Goal: Information Seeking & Learning: Learn about a topic

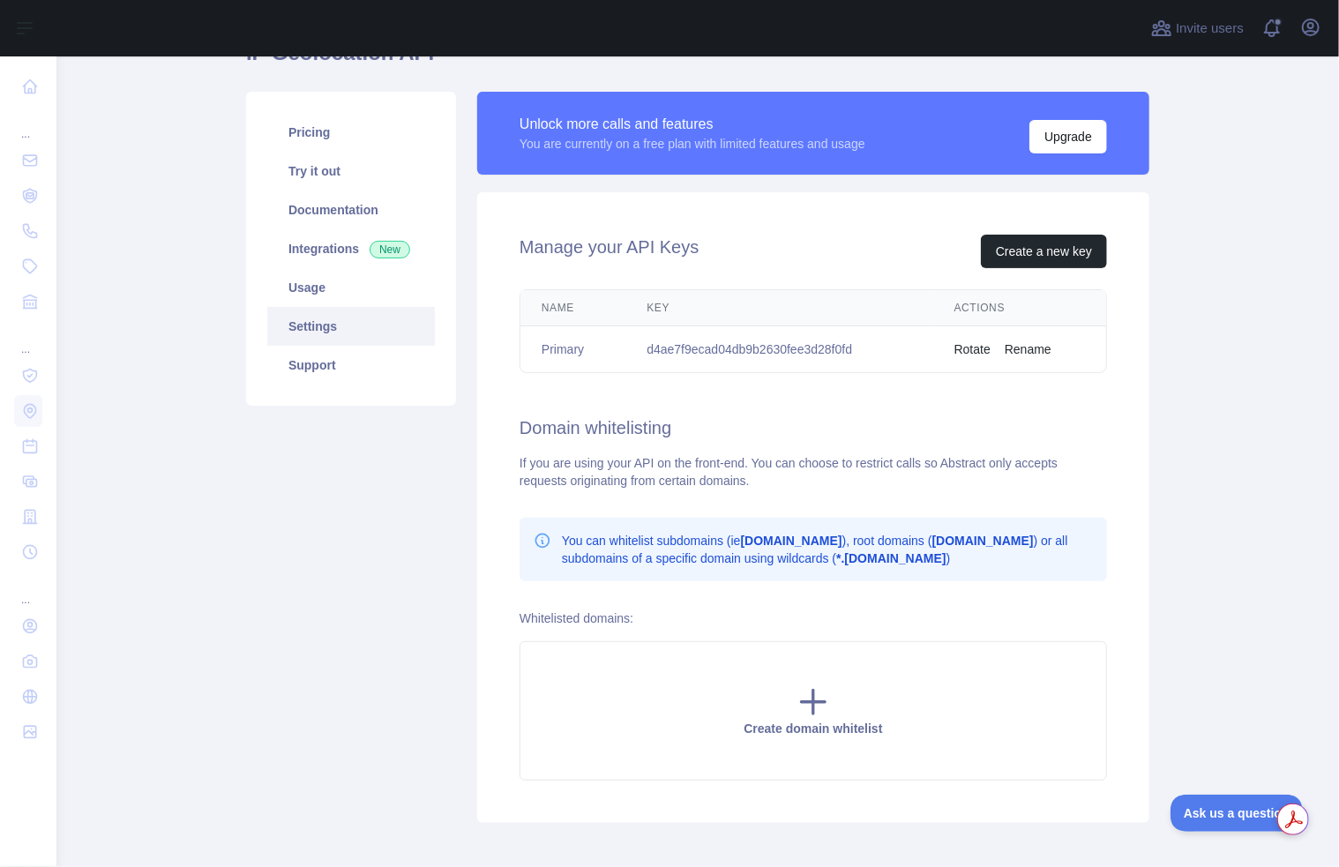
scroll to position [92, 0]
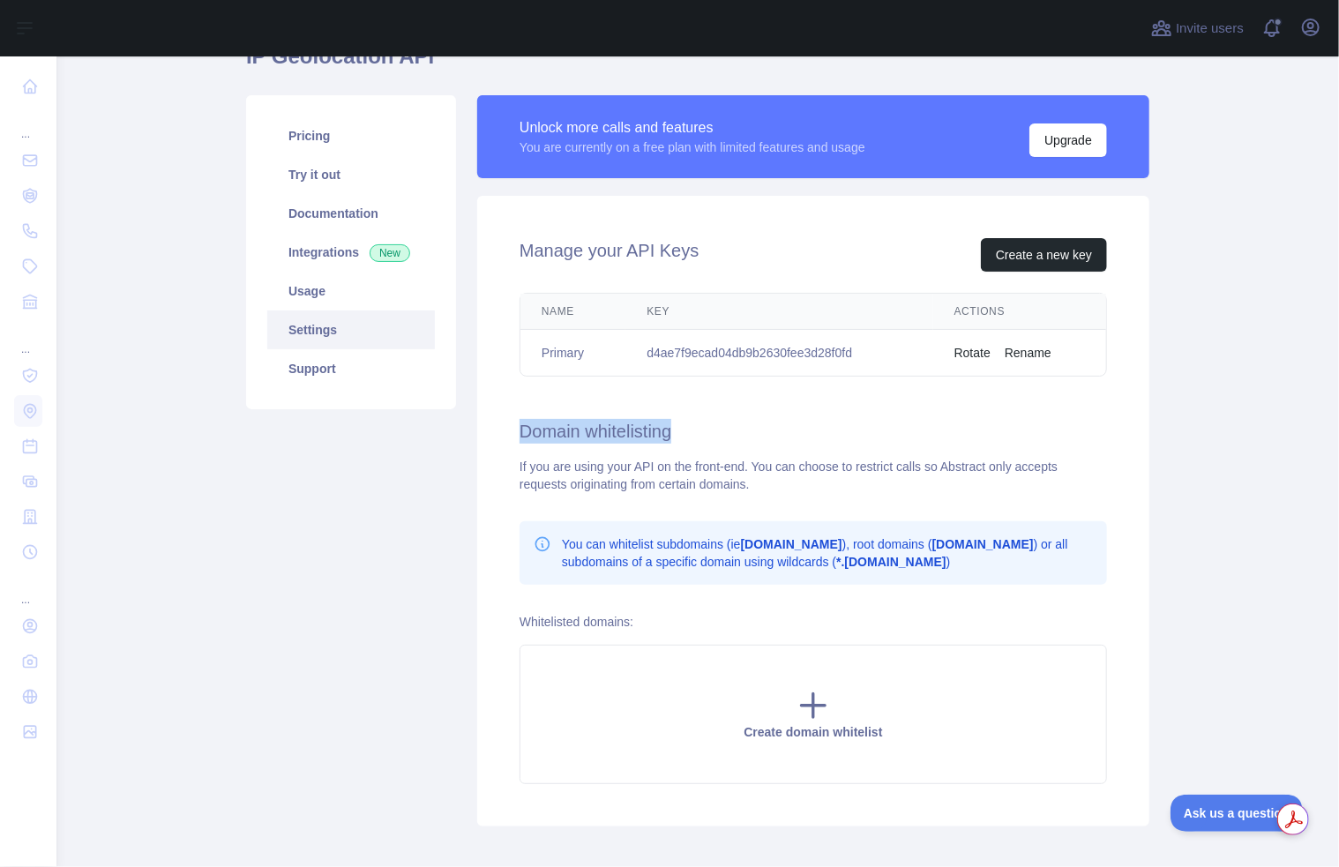
drag, startPoint x: 739, startPoint y: 428, endPoint x: 495, endPoint y: 440, distance: 244.6
click at [495, 440] on div "Manage your API Keys Create a new key Name Key Actions Primary d4ae7f9ecad04db9…" at bounding box center [813, 511] width 672 height 631
click at [786, 413] on div "Manage your API Keys Create a new key Name Key Actions Primary d4ae7f9ecad04db9…" at bounding box center [813, 511] width 672 height 631
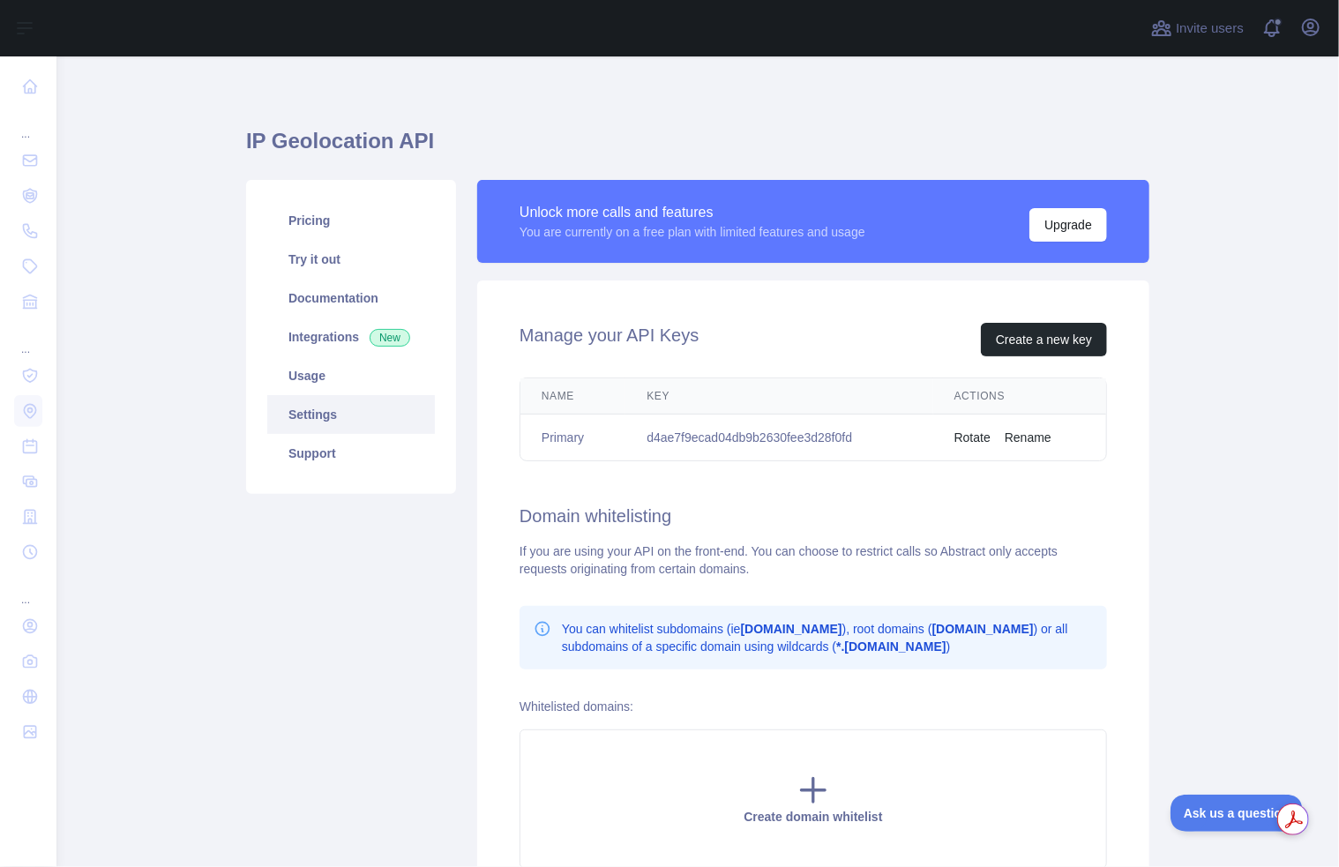
scroll to position [4, 0]
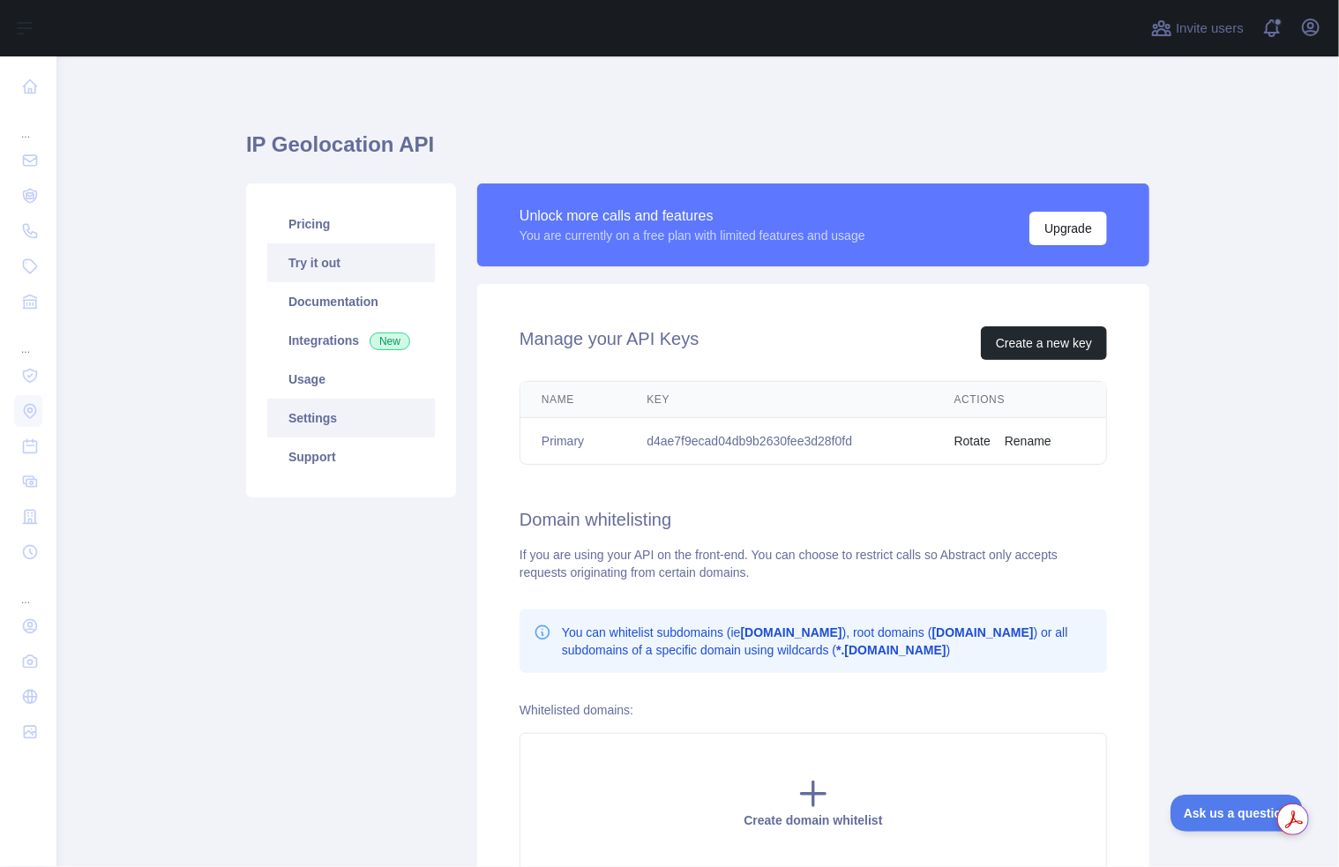
click at [317, 258] on link "Try it out" at bounding box center [351, 262] width 168 height 39
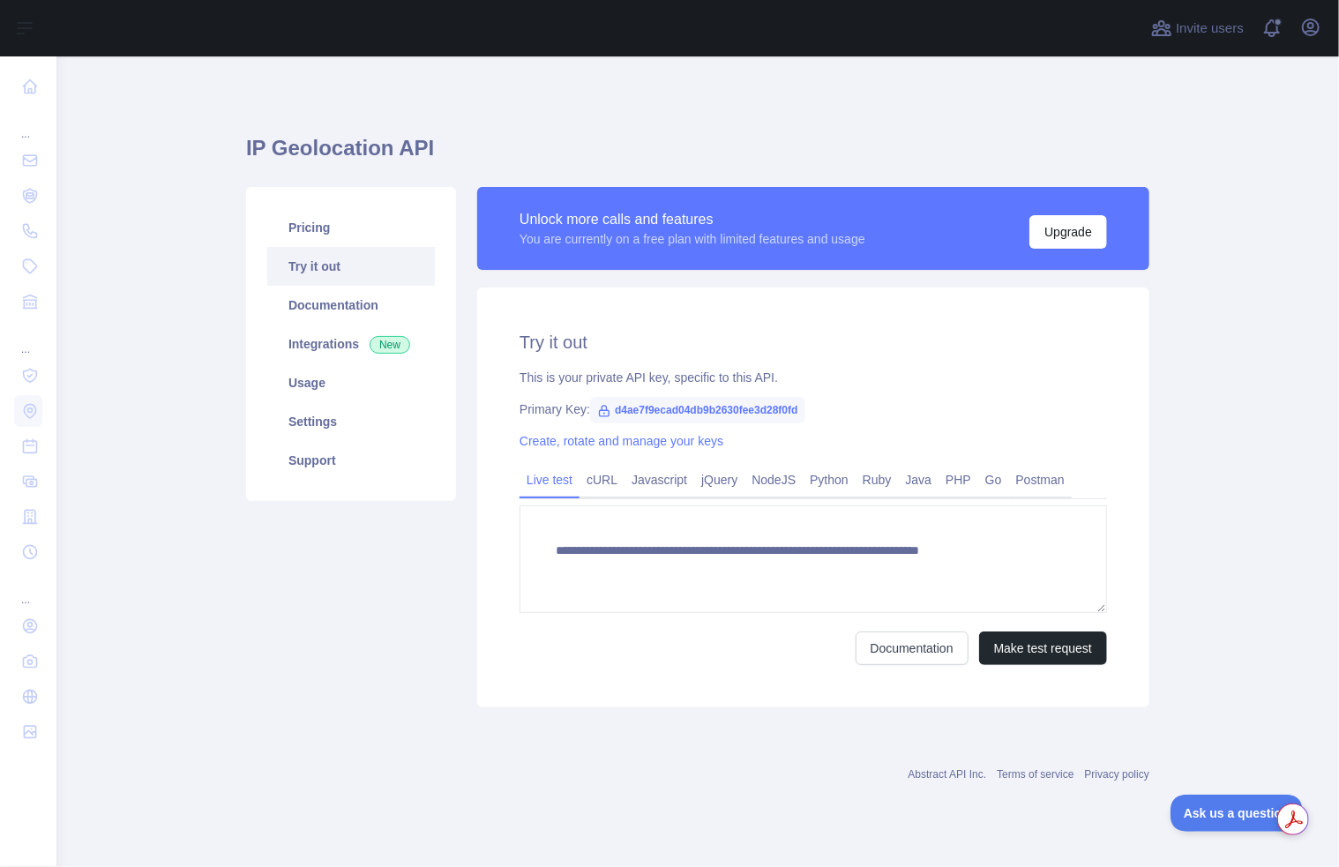
type textarea "**********"
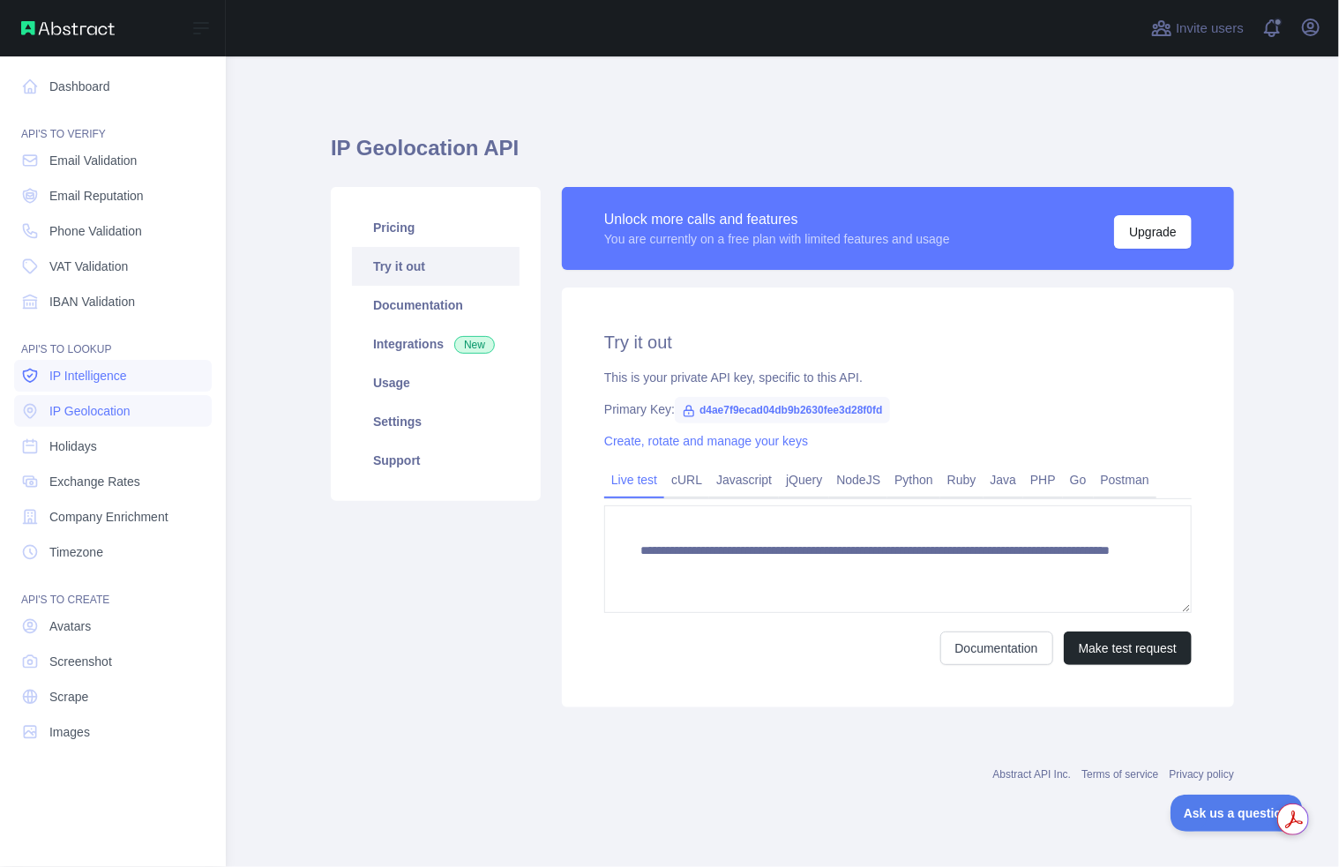
click at [86, 371] on span "IP Intelligence" at bounding box center [88, 376] width 78 height 18
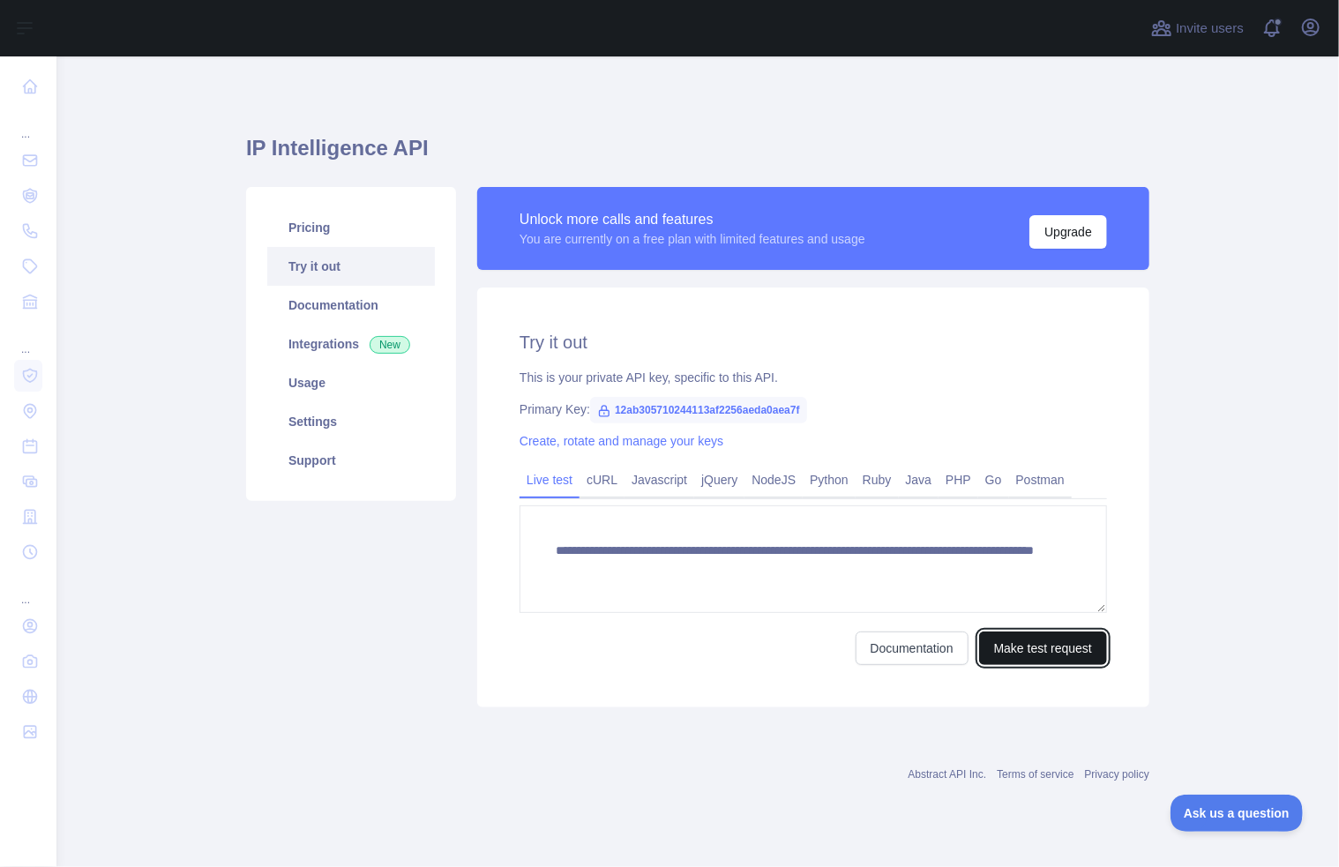
click at [1044, 648] on button "Make test request" at bounding box center [1043, 648] width 128 height 34
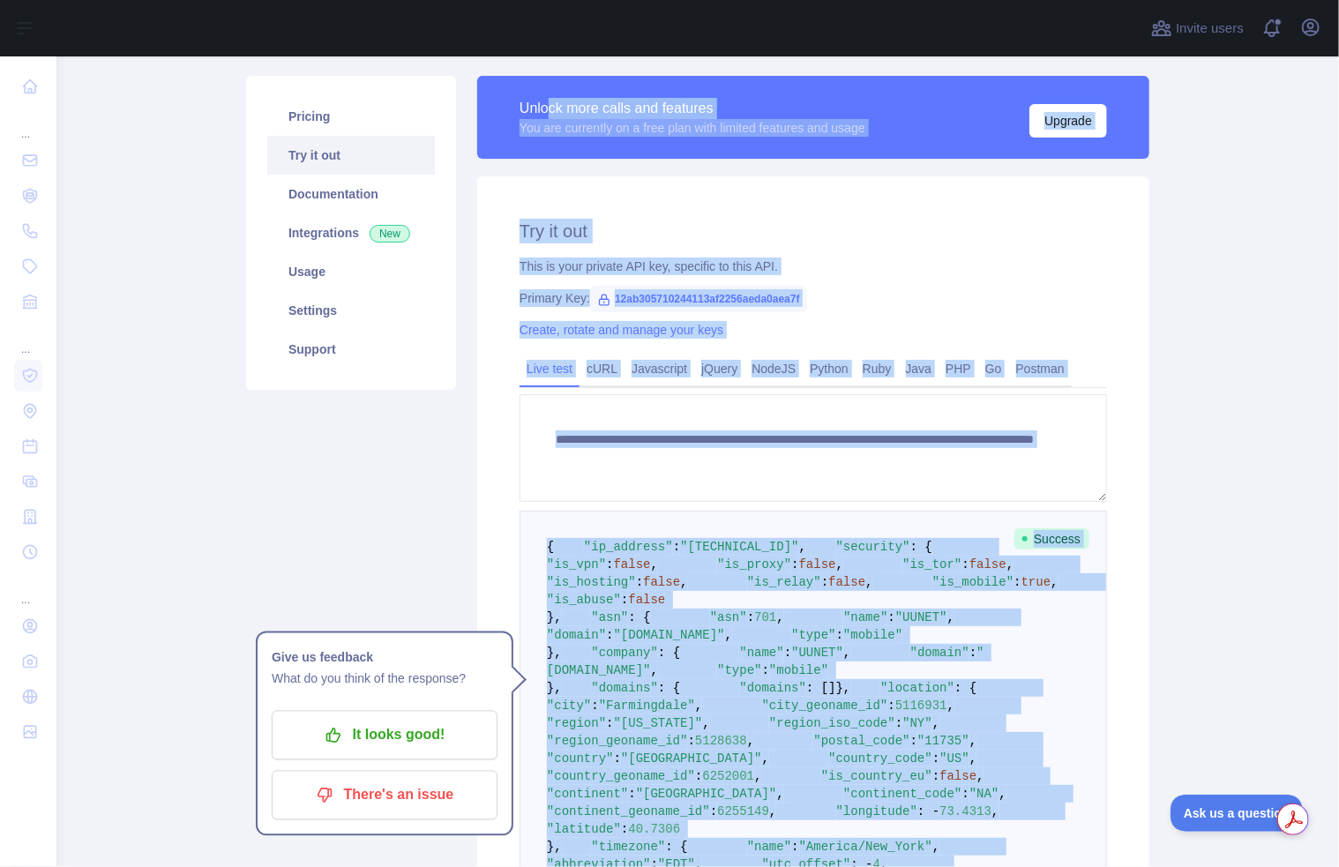
scroll to position [78, 0]
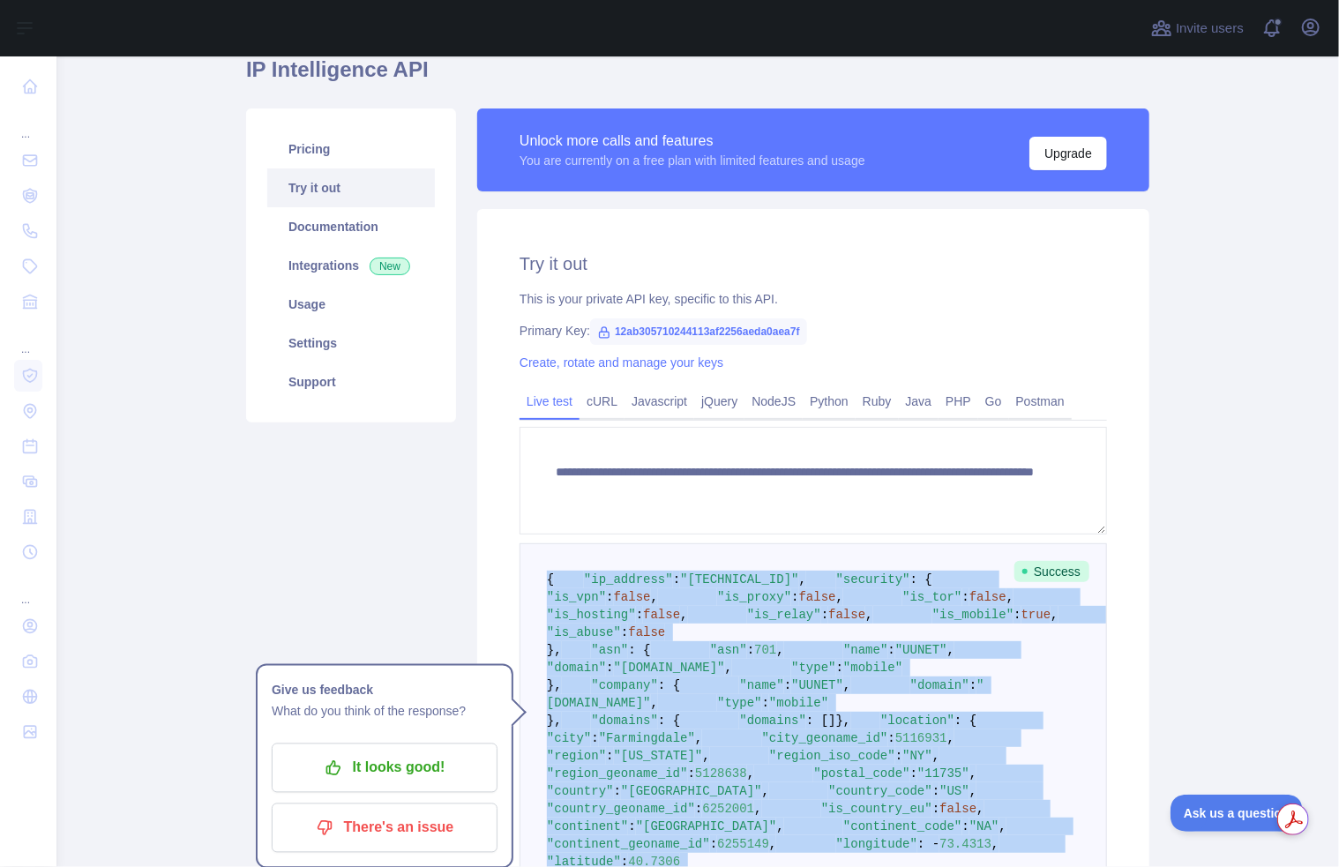
drag, startPoint x: 565, startPoint y: 609, endPoint x: 497, endPoint y: 568, distance: 79.9
click at [497, 568] on div "**********" at bounding box center [813, 677] width 672 height 937
copy code "{ "ip_address" : "[TECHNICAL_ID]" , "security" : { "is_vpn" : false , "is_proxy…"
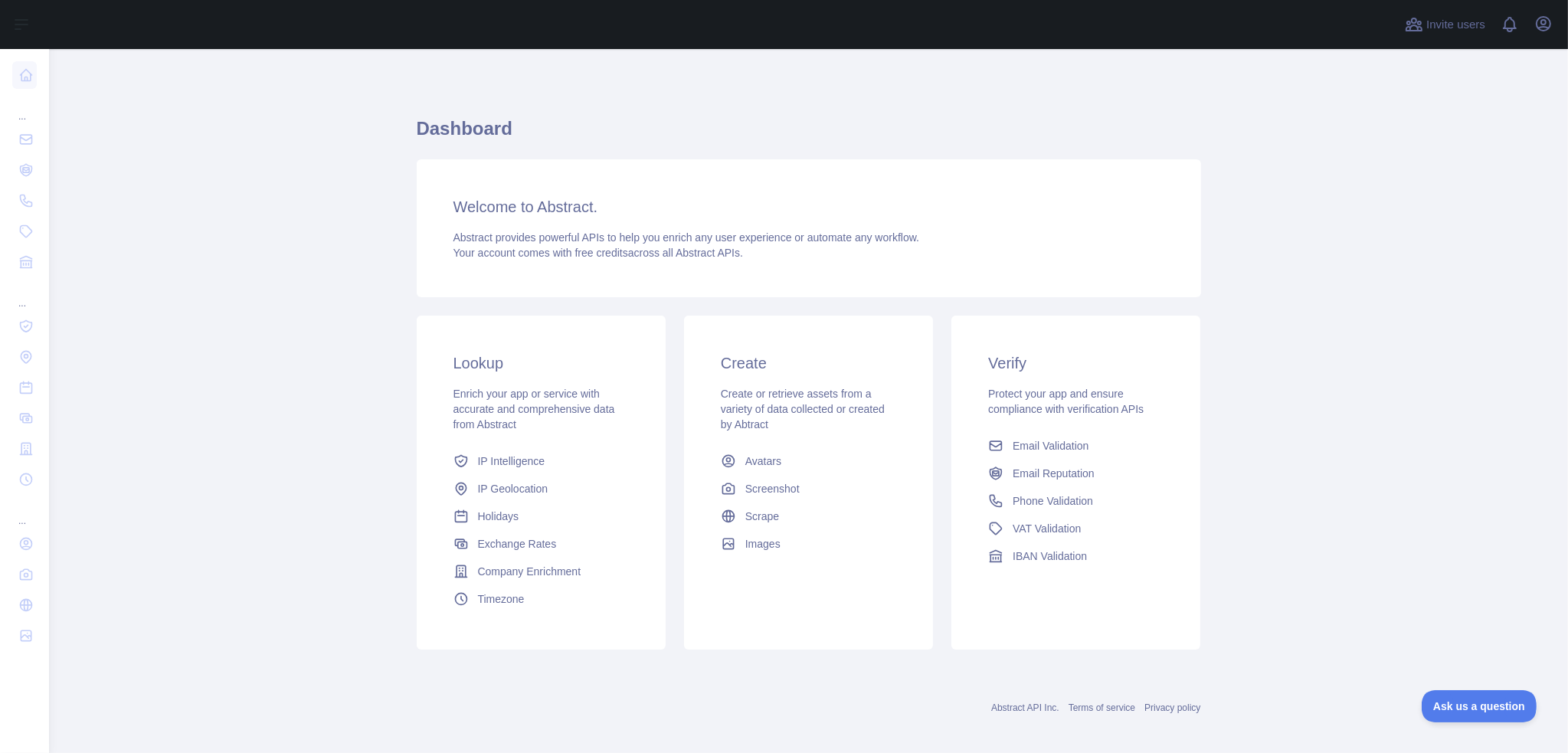
scroll to position [10, 0]
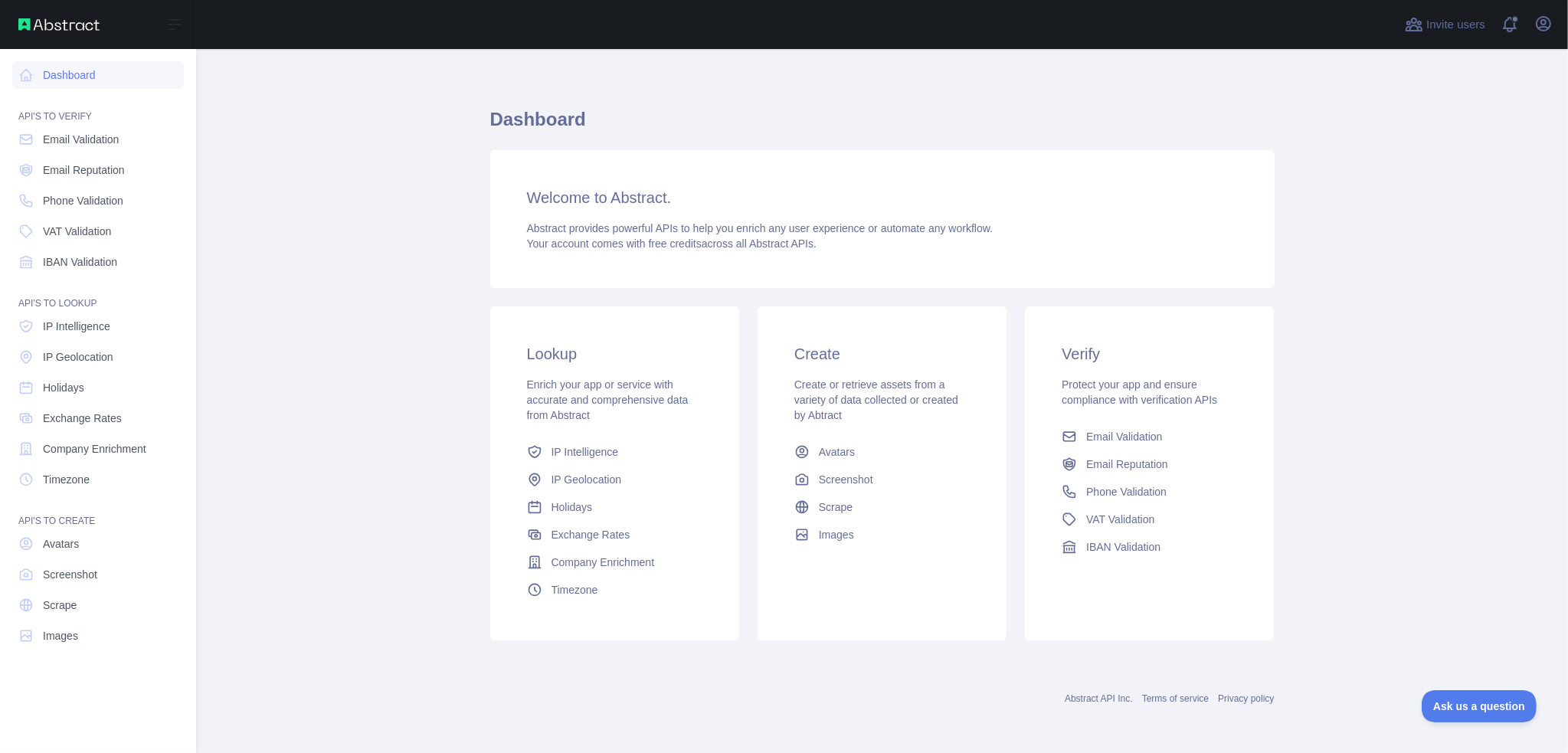
click at [155, 106] on div "API'S TO VERIFY" at bounding box center [98, 107] width 172 height 30
click at [129, 72] on link "Dashboard" at bounding box center [98, 76] width 172 height 28
click at [181, 26] on icon at bounding box center [174, 24] width 18 height 18
click at [1112, 266] on div "Welcome to Abstract. Abstract provides powerful APIs to help you enrich any use…" at bounding box center [882, 219] width 784 height 138
click at [1537, 23] on icon "button" at bounding box center [1544, 23] width 14 height 14
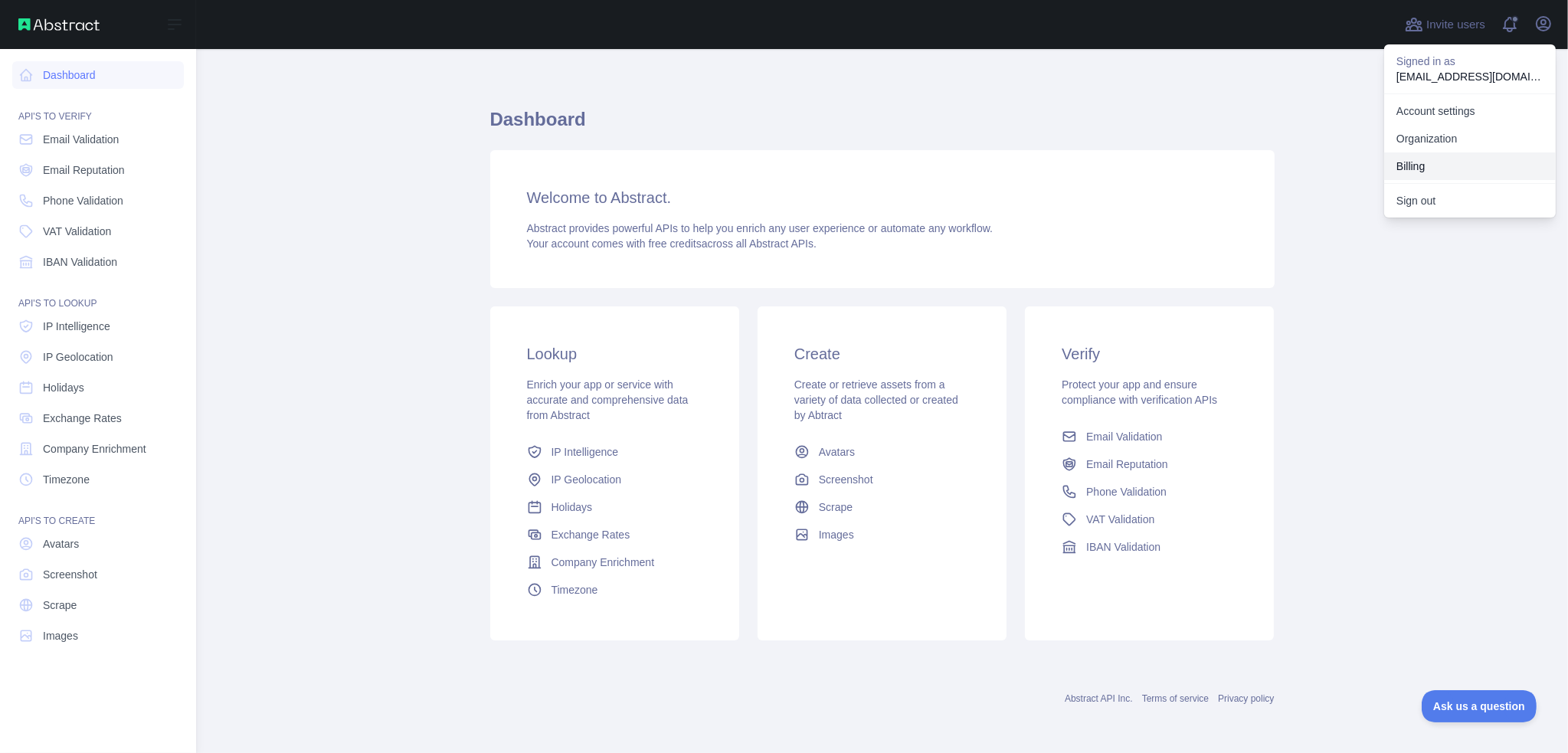
click at [1424, 162] on button "Billing" at bounding box center [1471, 166] width 172 height 28
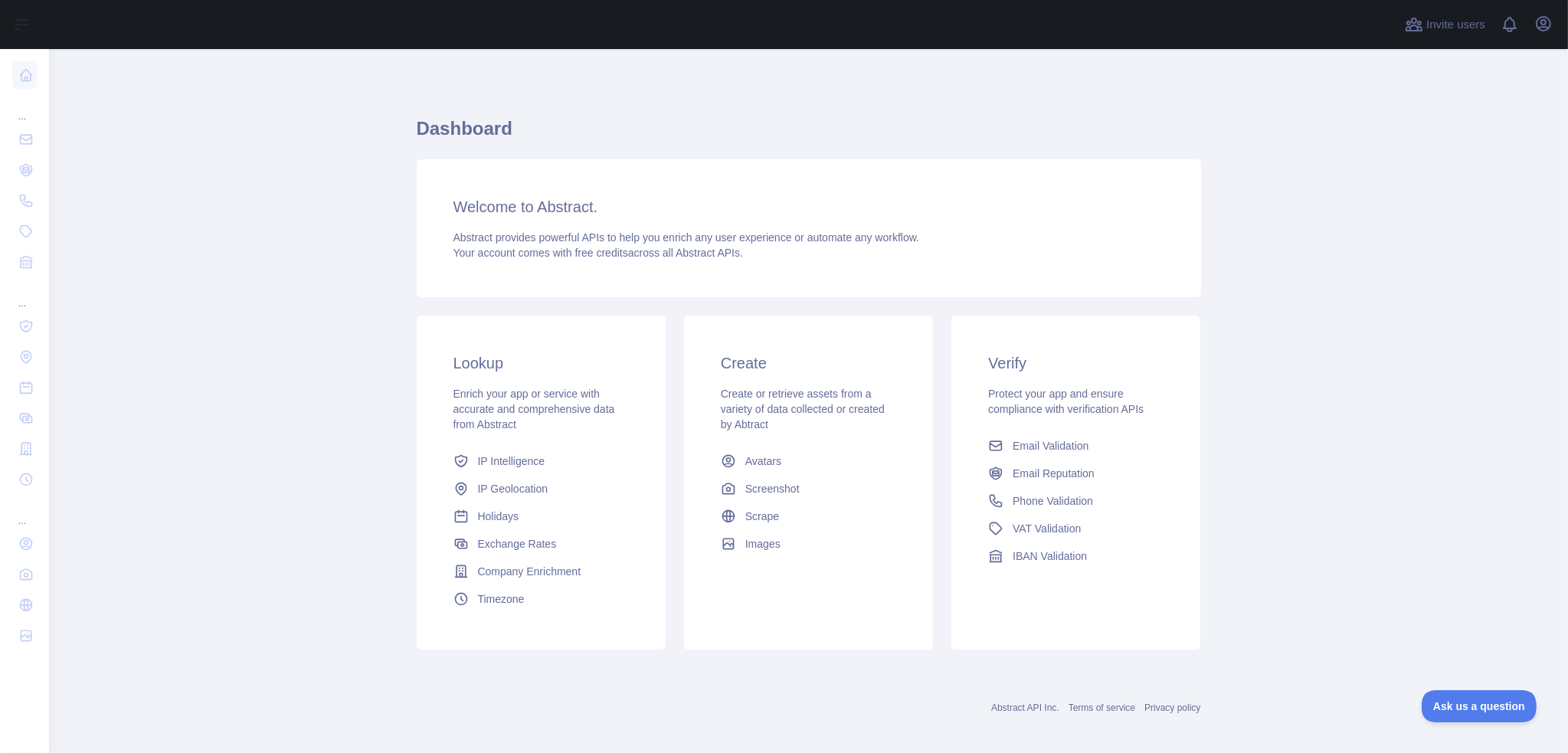
click at [1496, 23] on div "Invite users View notifications Open user menu" at bounding box center [1479, 24] width 154 height 49
click at [1508, 23] on span at bounding box center [1516, 24] width 30 height 49
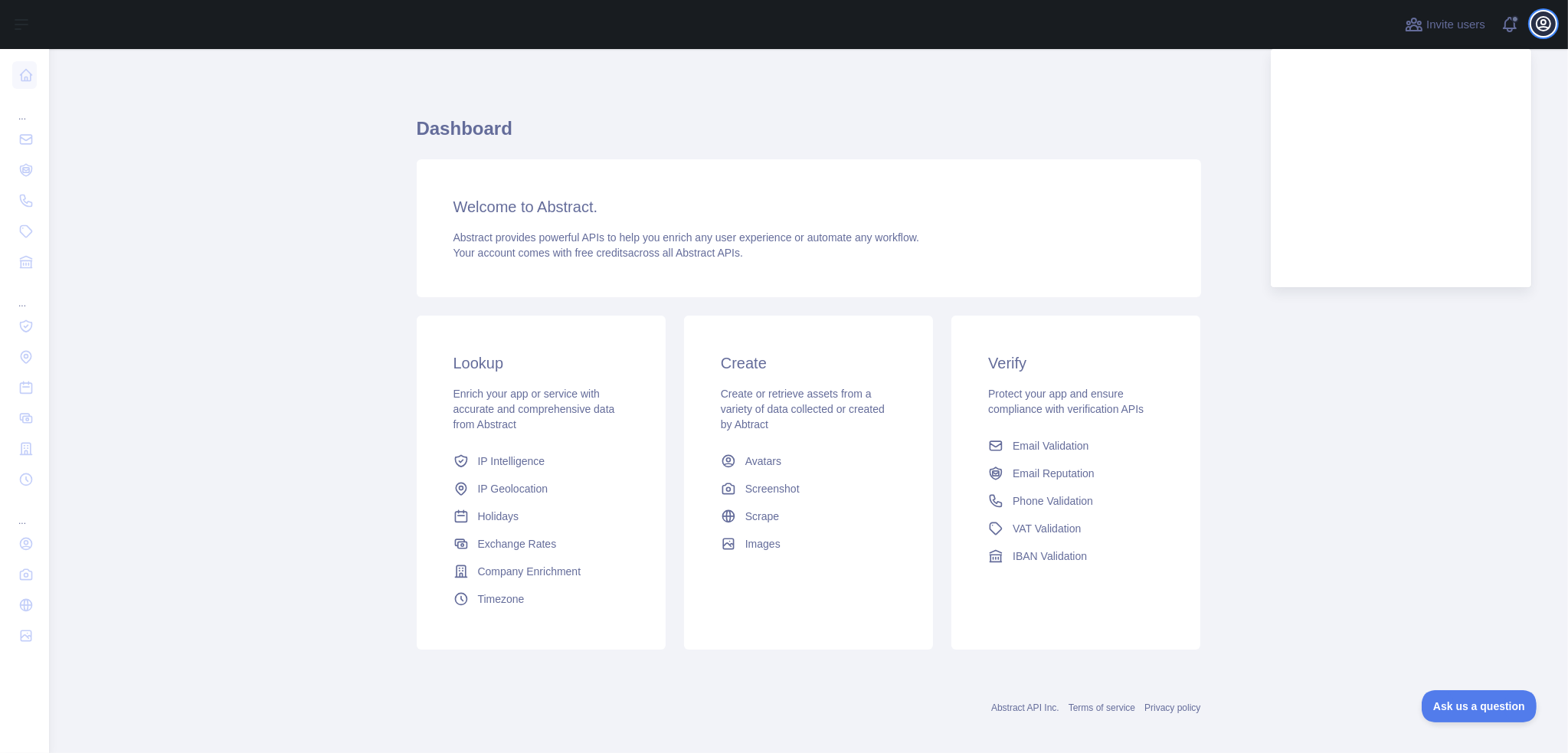
click at [1540, 20] on icon "button" at bounding box center [1543, 23] width 18 height 18
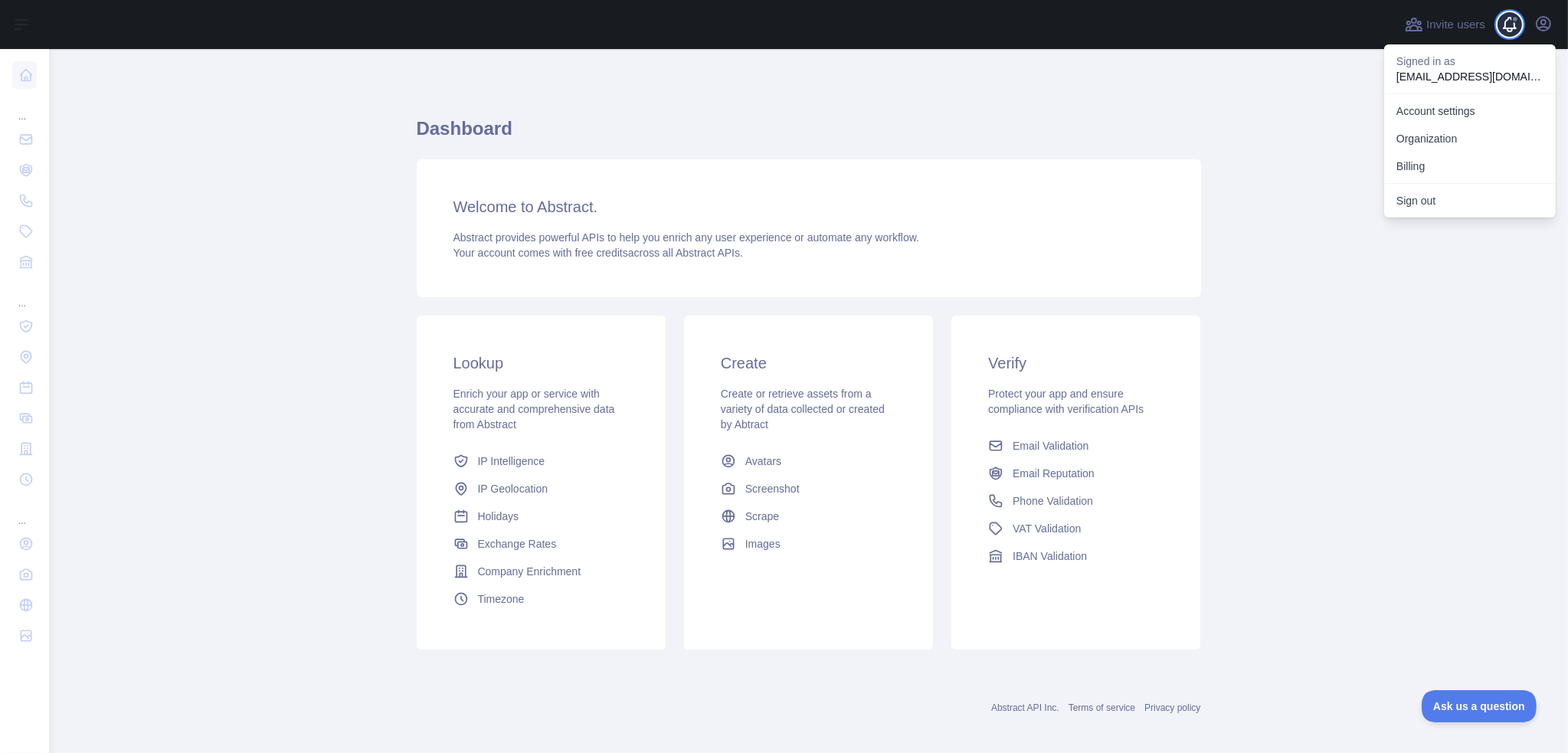
click at [1514, 20] on span at bounding box center [1515, 19] width 8 height 8
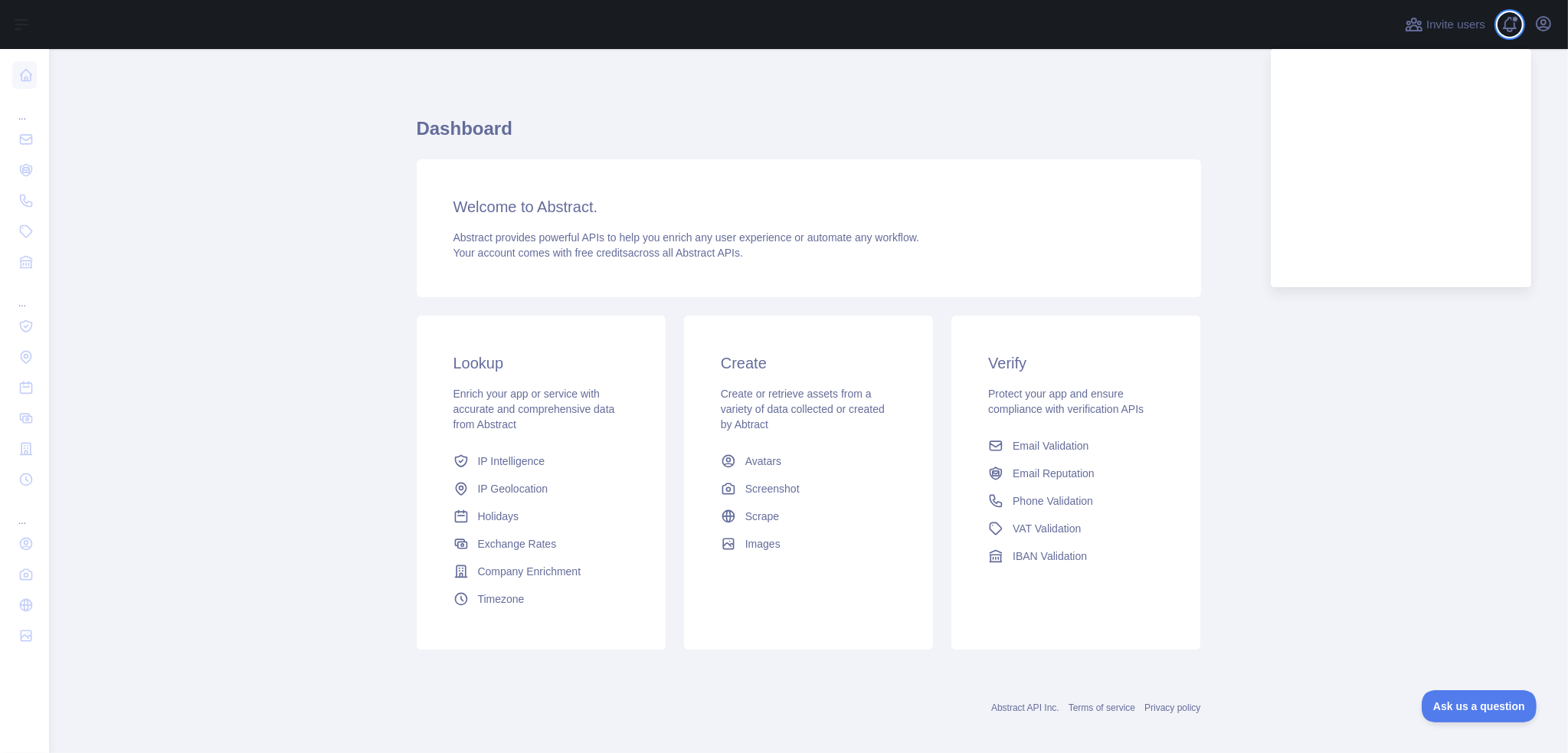
scroll to position [10, 0]
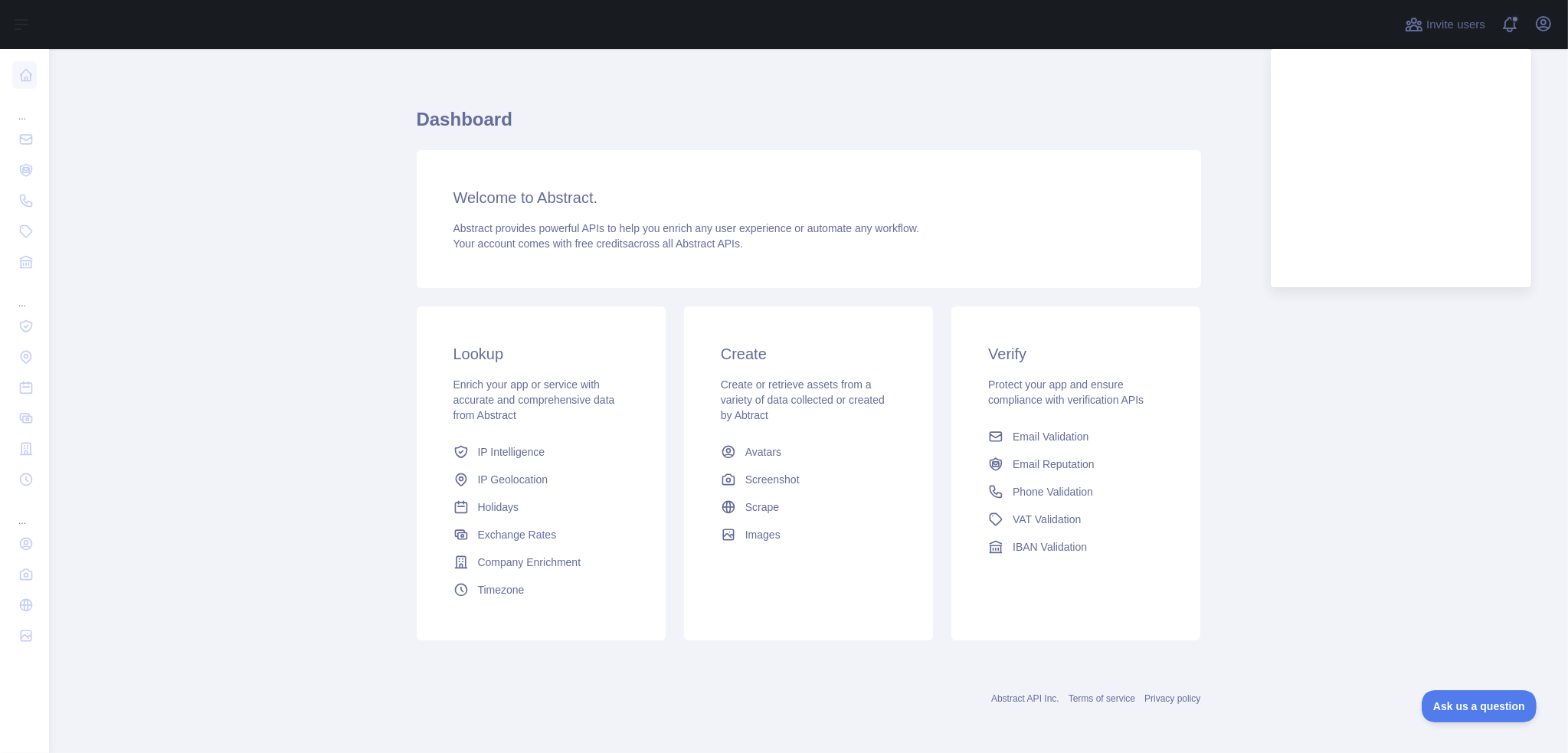
drag, startPoint x: 227, startPoint y: 165, endPoint x: 215, endPoint y: 177, distance: 17.0
click at [227, 168] on main "Dashboard Welcome to Abstract. Abstract provides powerful APIs to help you enri…" at bounding box center [808, 400] width 1519 height 703
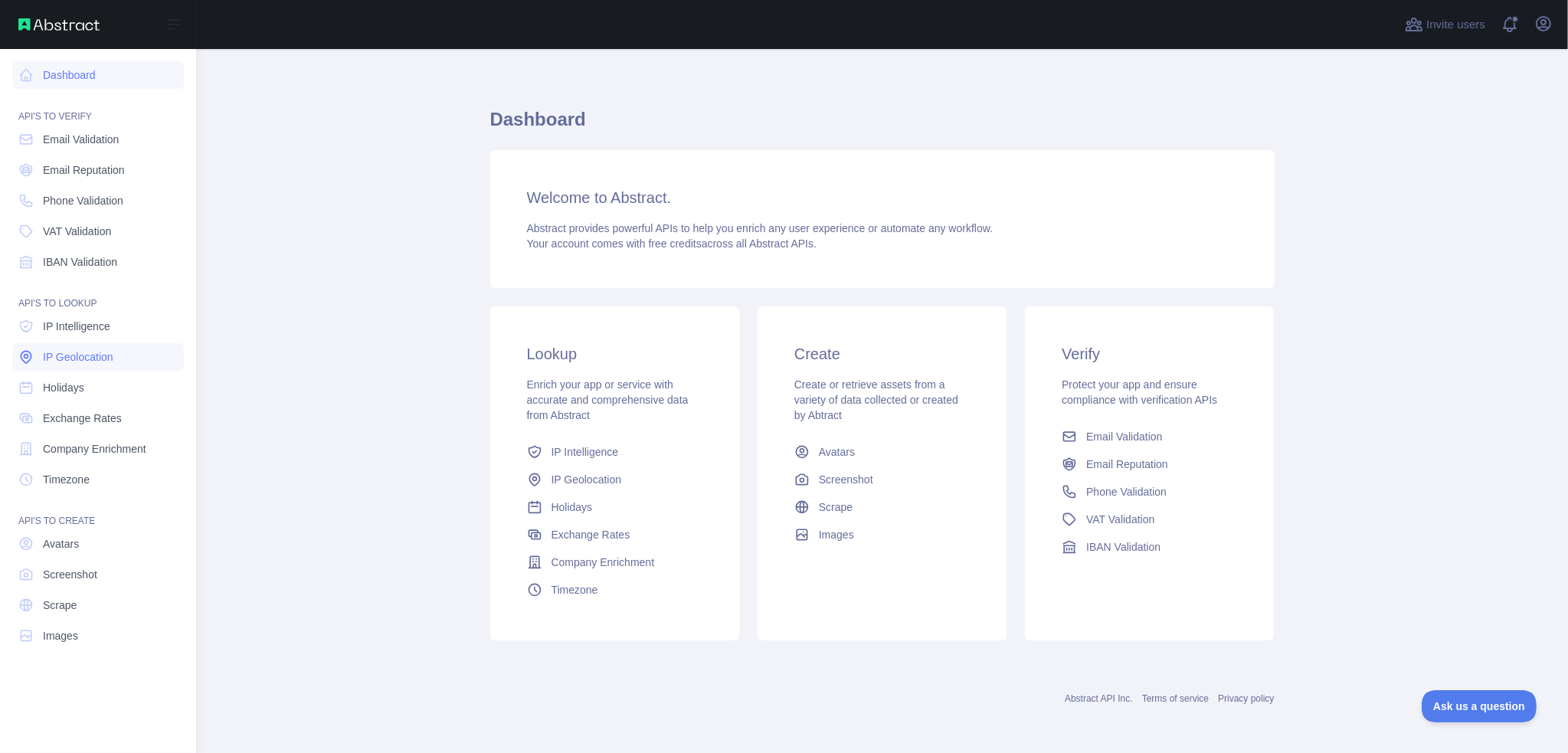
click at [101, 360] on span "IP Geolocation" at bounding box center [77, 357] width 70 height 16
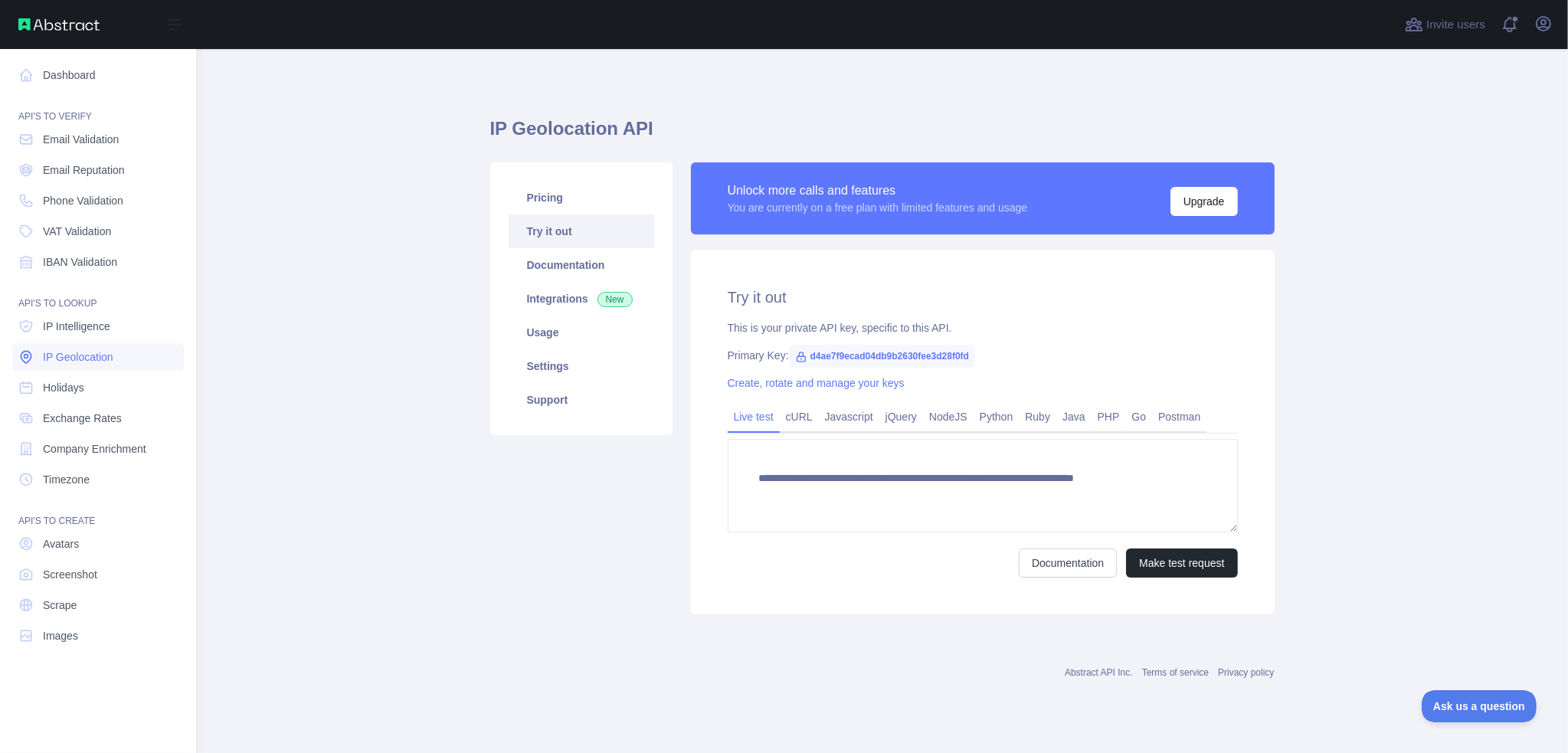
type textarea "**********"
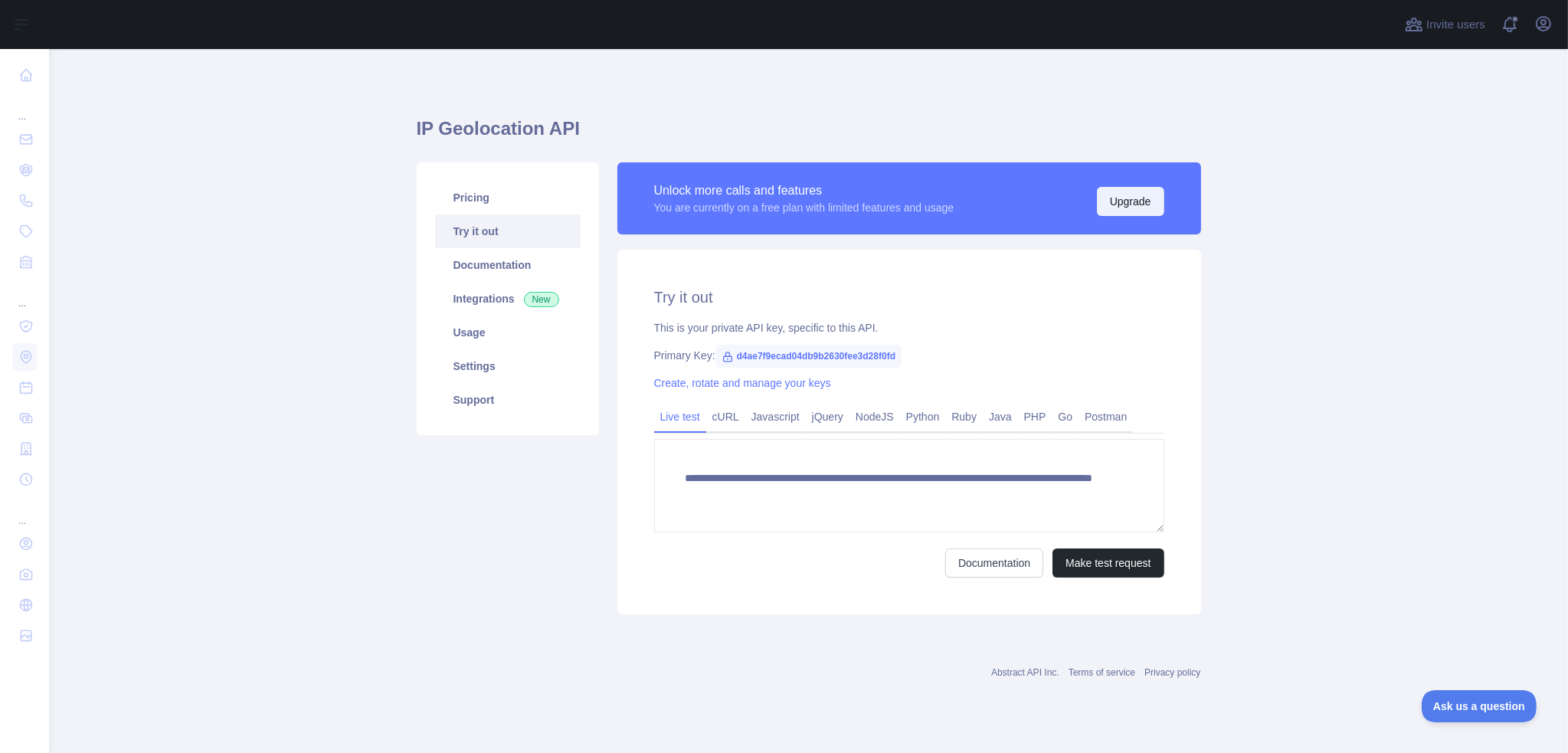
click at [1139, 199] on button "Upgrade" at bounding box center [1131, 201] width 68 height 30
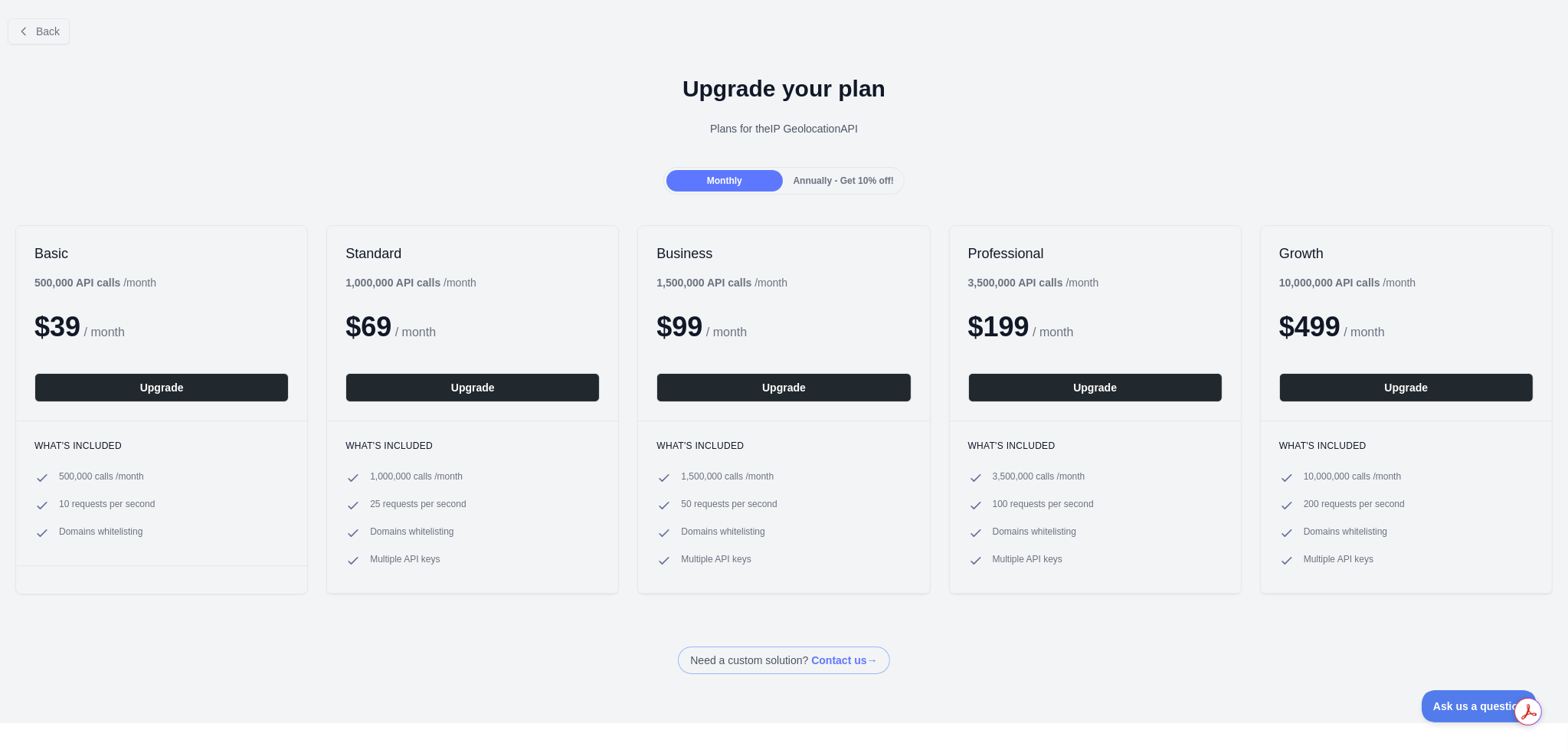
click at [832, 180] on span "Annually - Get 10% off!" at bounding box center [844, 181] width 101 height 10
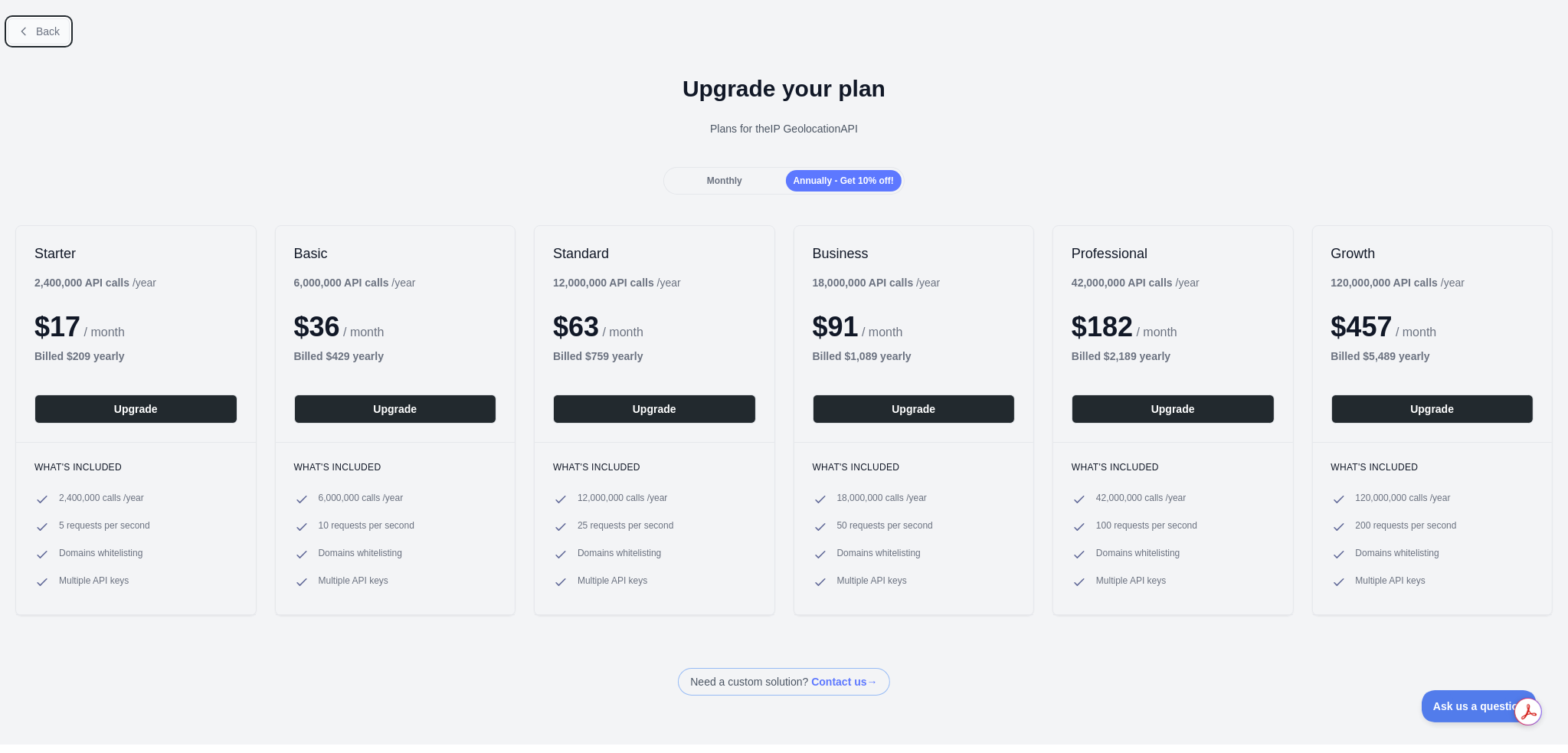
click at [39, 31] on span "Back" at bounding box center [47, 31] width 23 height 12
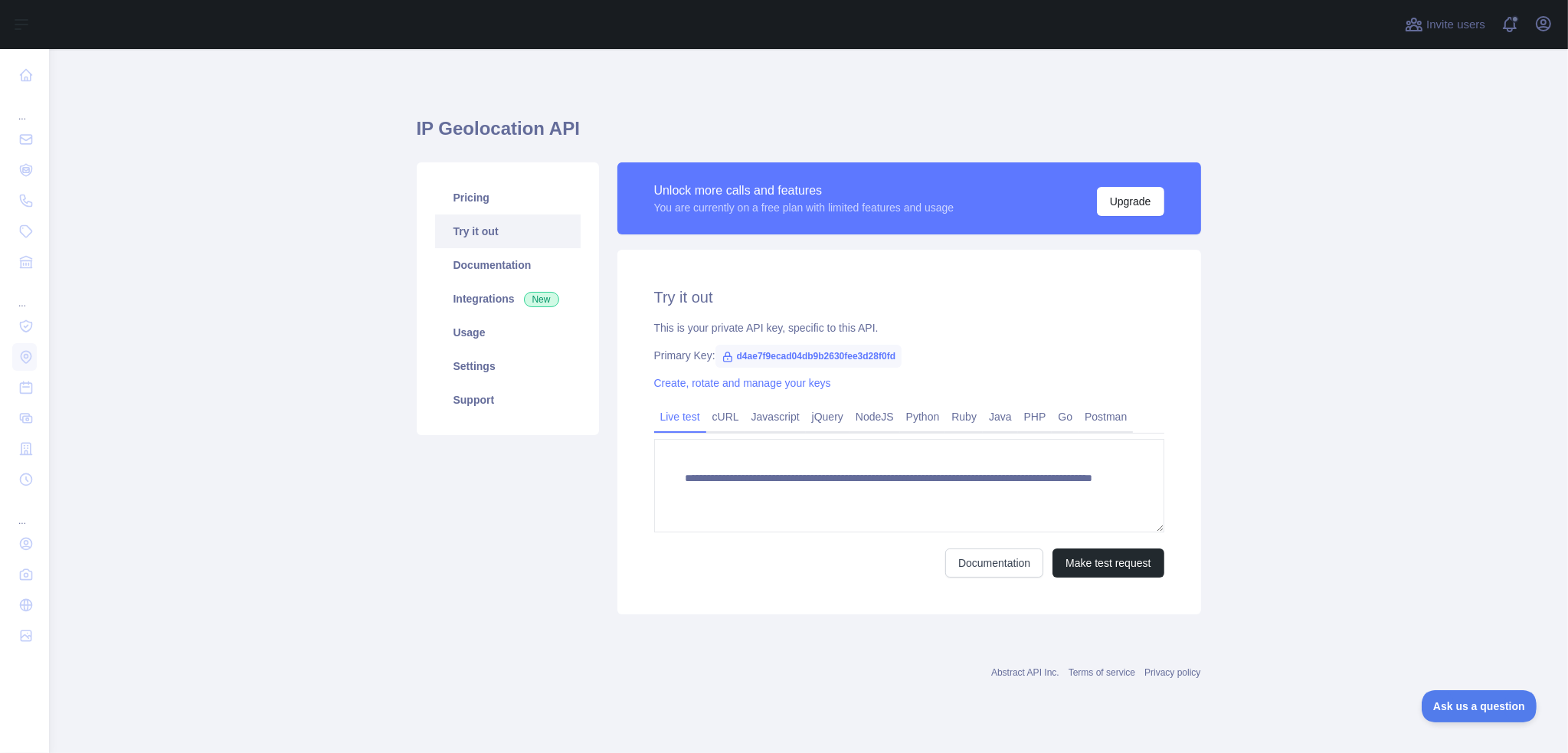
drag, startPoint x: 242, startPoint y: 295, endPoint x: 288, endPoint y: 288, distance: 46.5
click at [243, 295] on main "**********" at bounding box center [808, 400] width 1519 height 703
click at [291, 247] on main "**********" at bounding box center [808, 400] width 1519 height 703
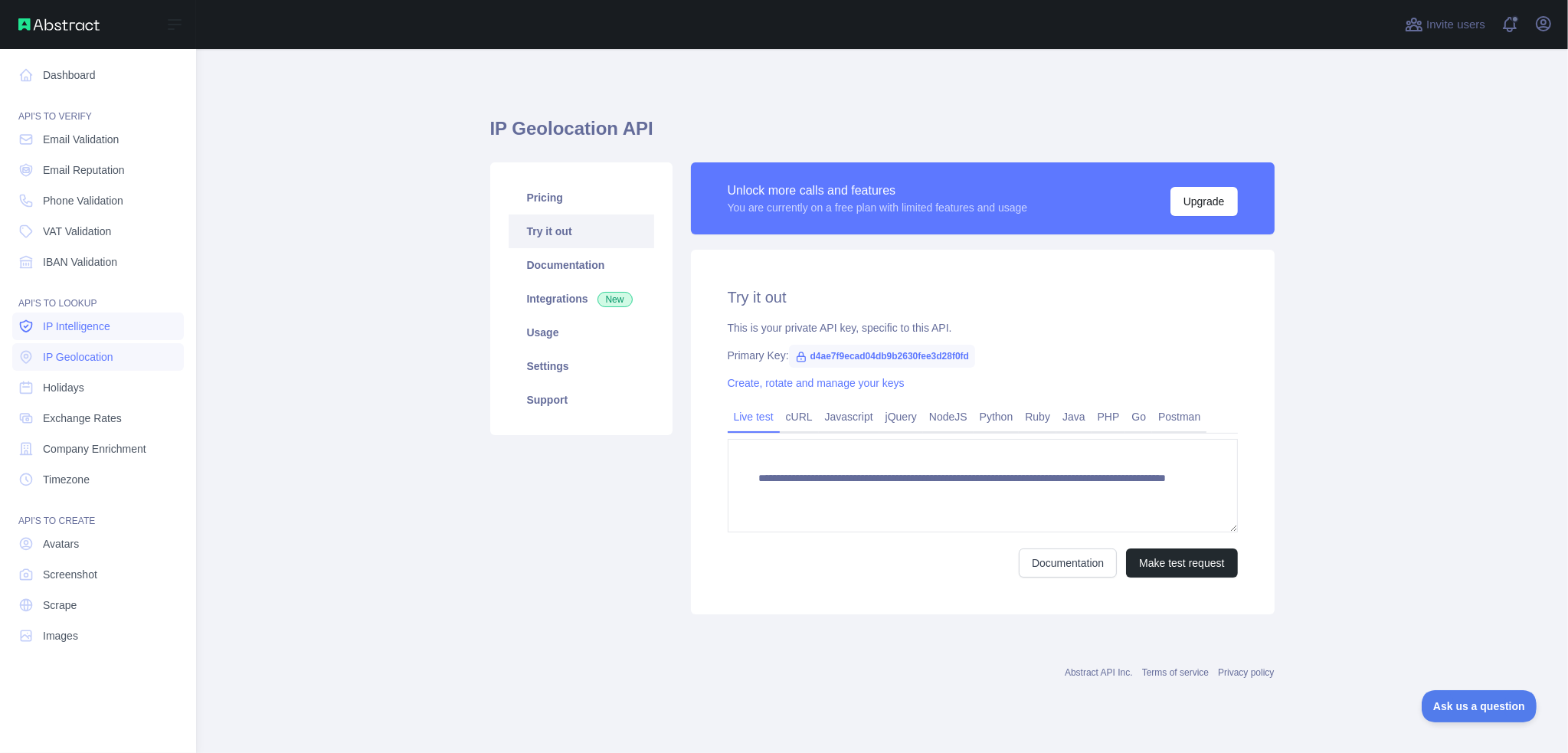
click at [96, 330] on span "IP Intelligence" at bounding box center [76, 327] width 68 height 16
click at [74, 358] on span "IP Geolocation" at bounding box center [77, 357] width 70 height 16
click at [87, 327] on span "IP Intelligence" at bounding box center [76, 327] width 68 height 16
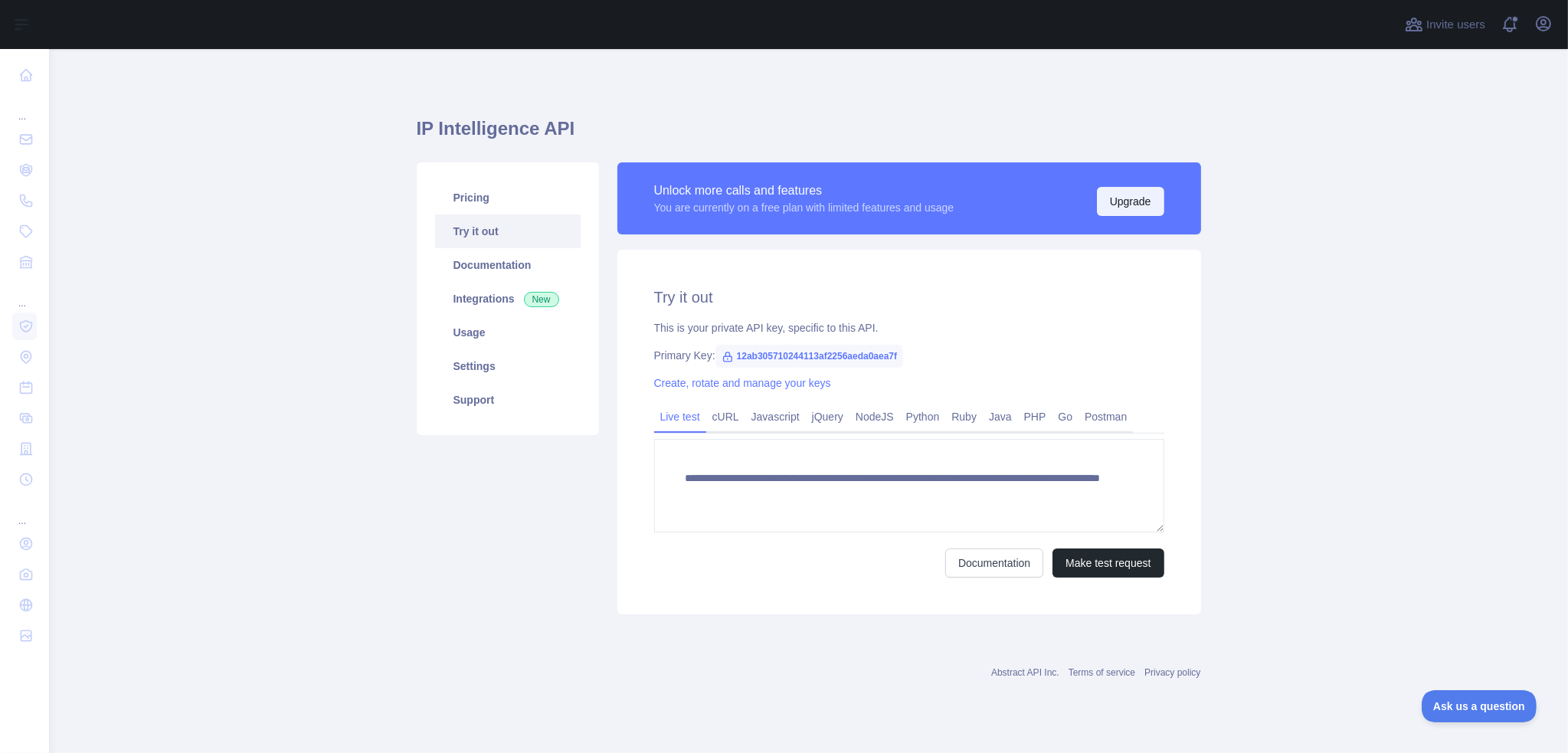
click at [1130, 201] on button "Upgrade" at bounding box center [1131, 201] width 68 height 30
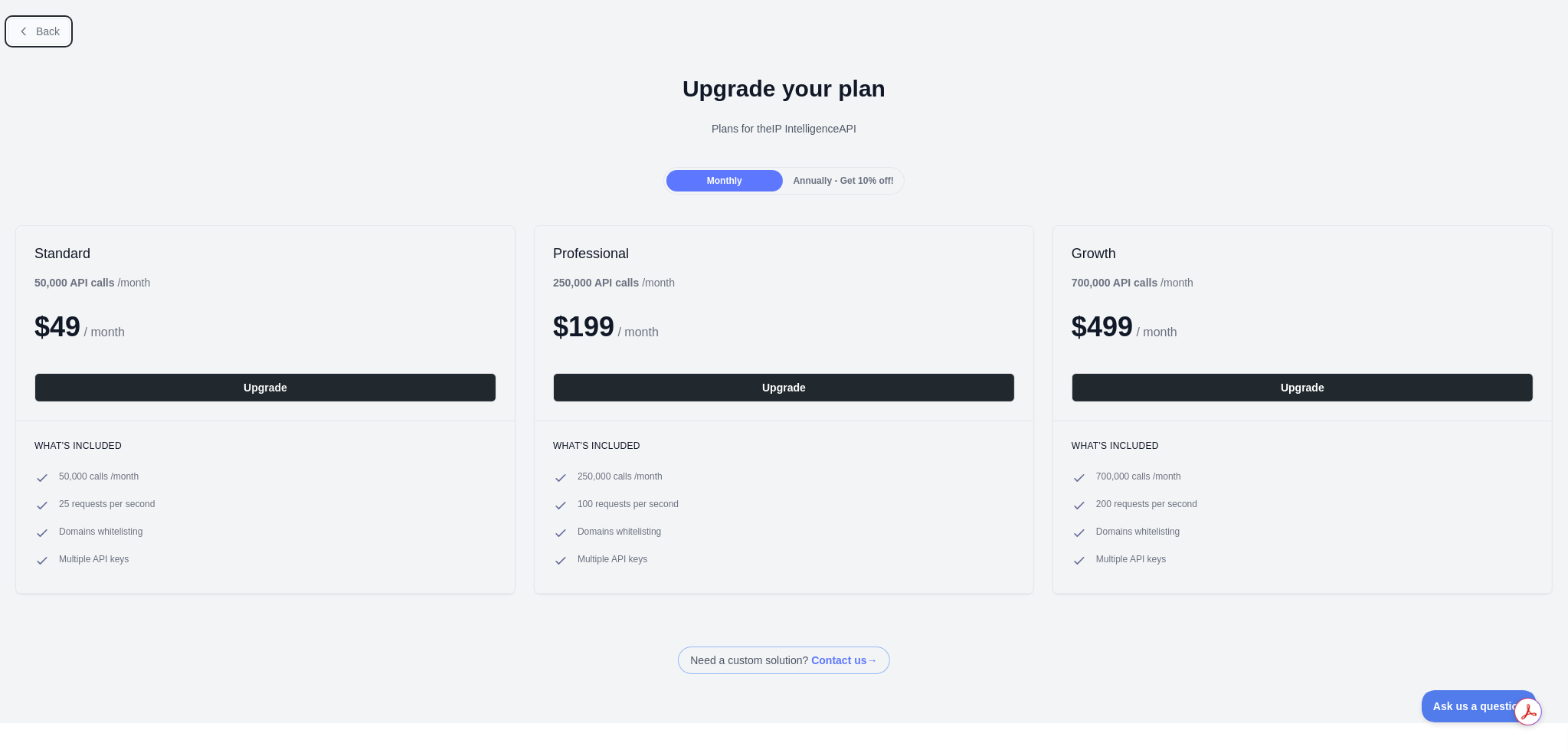
click at [38, 32] on span "Back" at bounding box center [47, 31] width 23 height 12
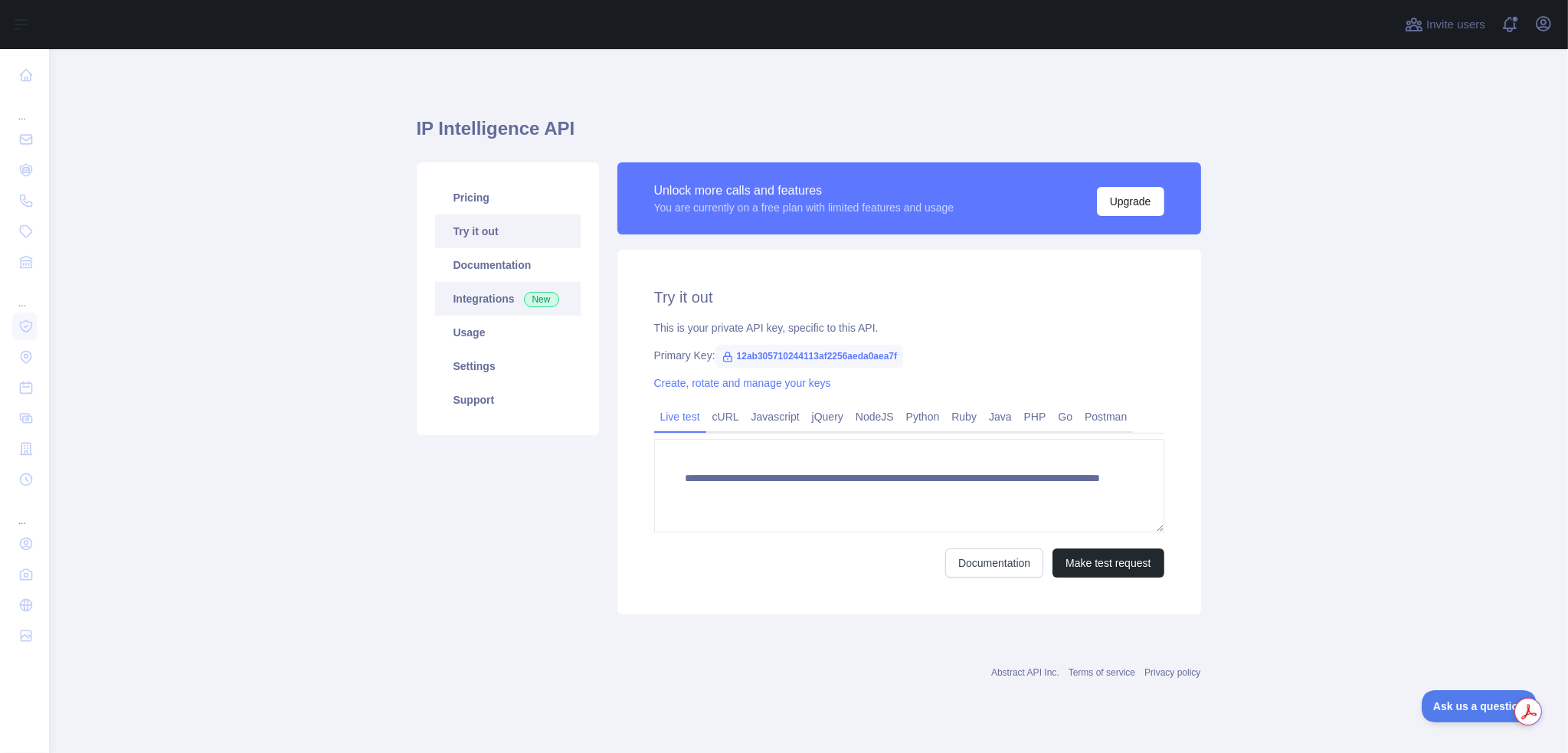
click at [486, 302] on link "Integrations New" at bounding box center [508, 299] width 146 height 34
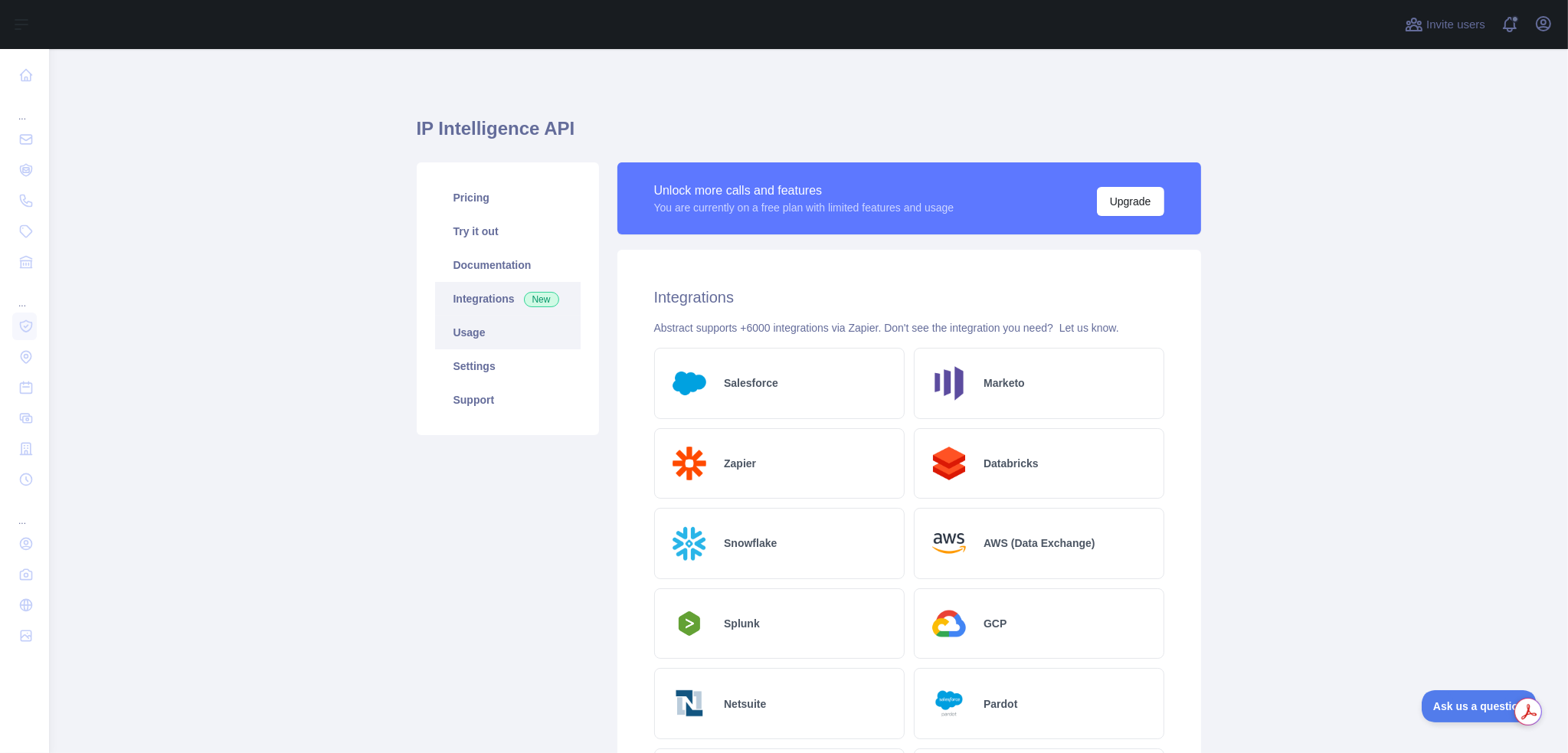
click at [486, 340] on link "Usage" at bounding box center [508, 332] width 146 height 34
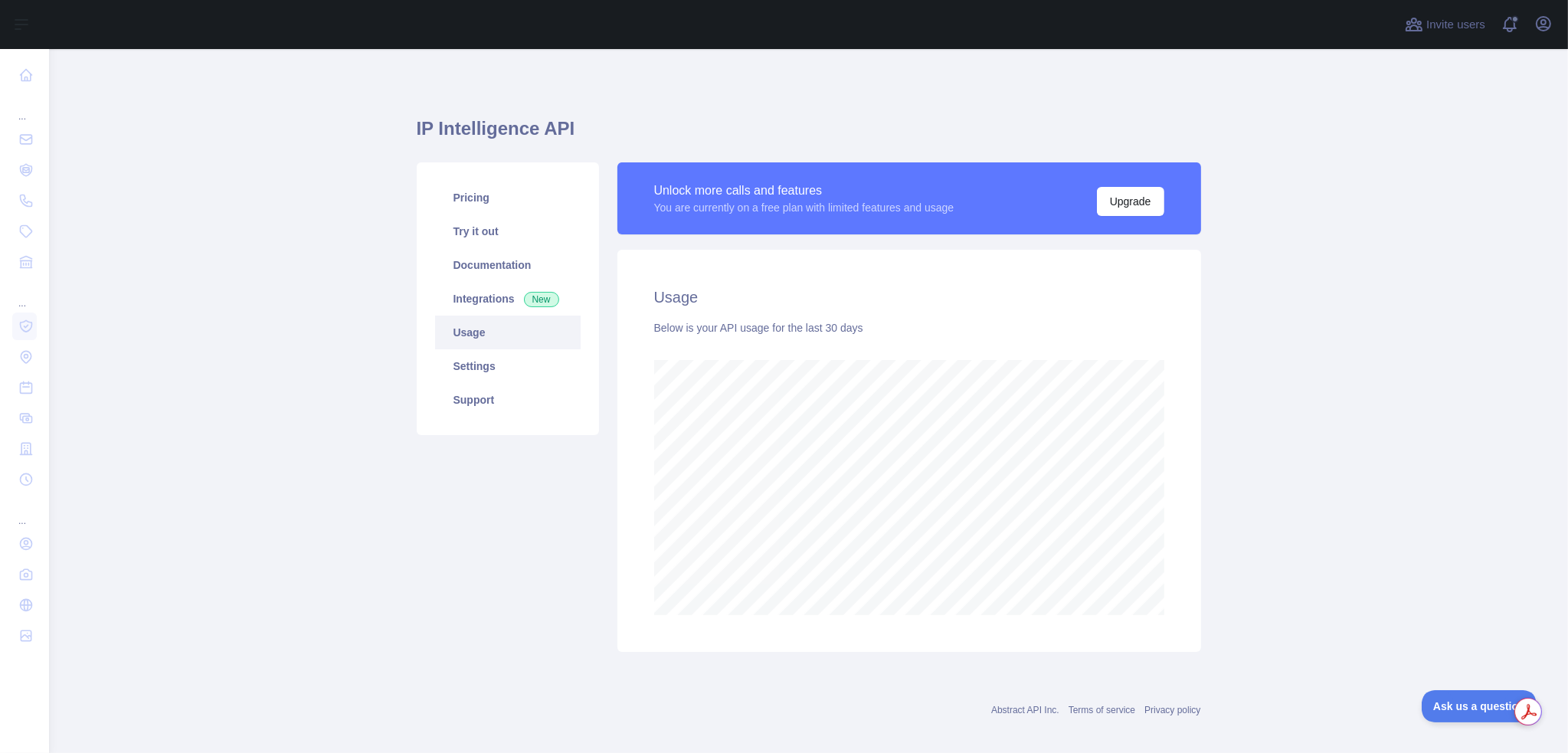
scroll to position [703, 1508]
click at [478, 204] on link "Pricing" at bounding box center [508, 197] width 146 height 34
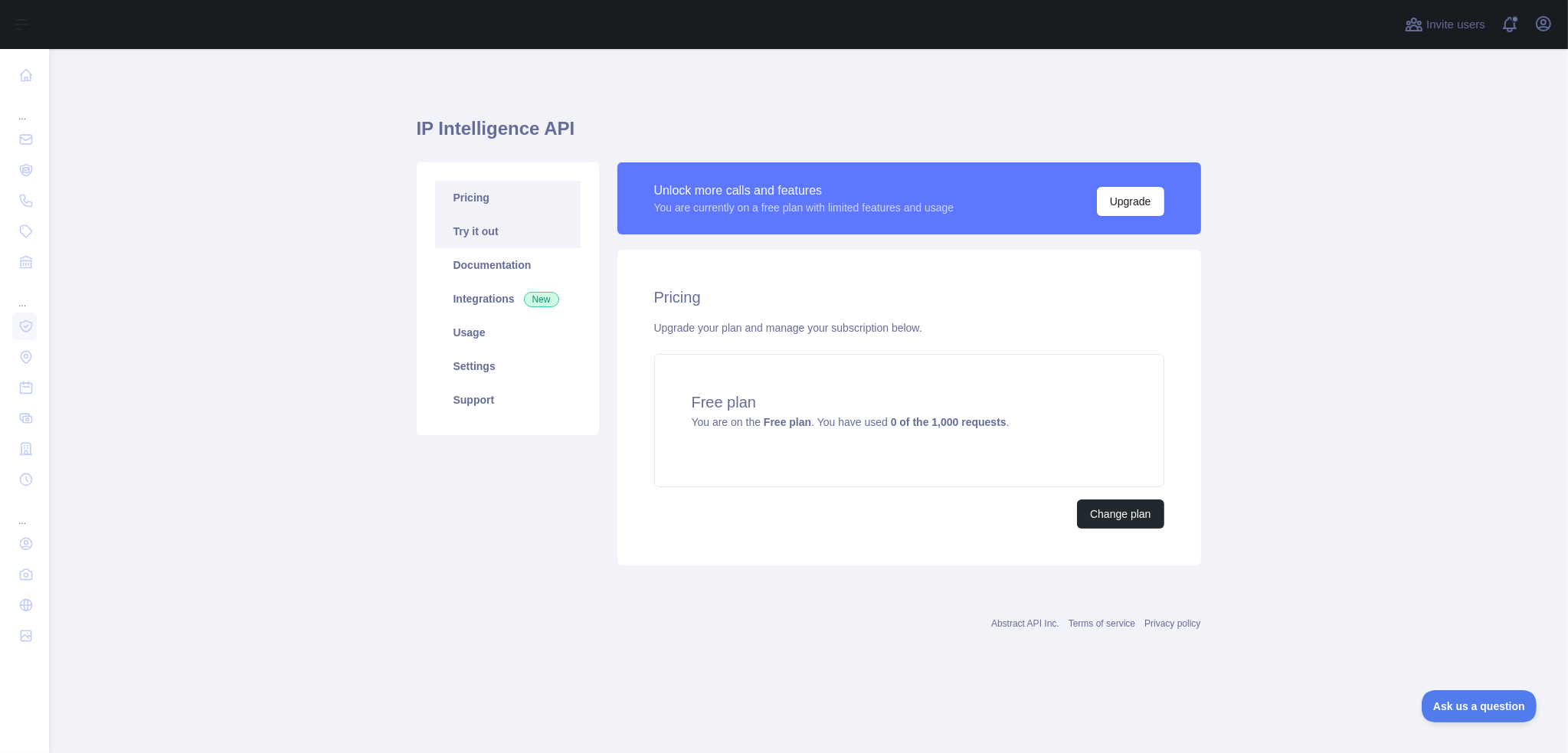
click at [488, 227] on link "Try it out" at bounding box center [508, 231] width 146 height 34
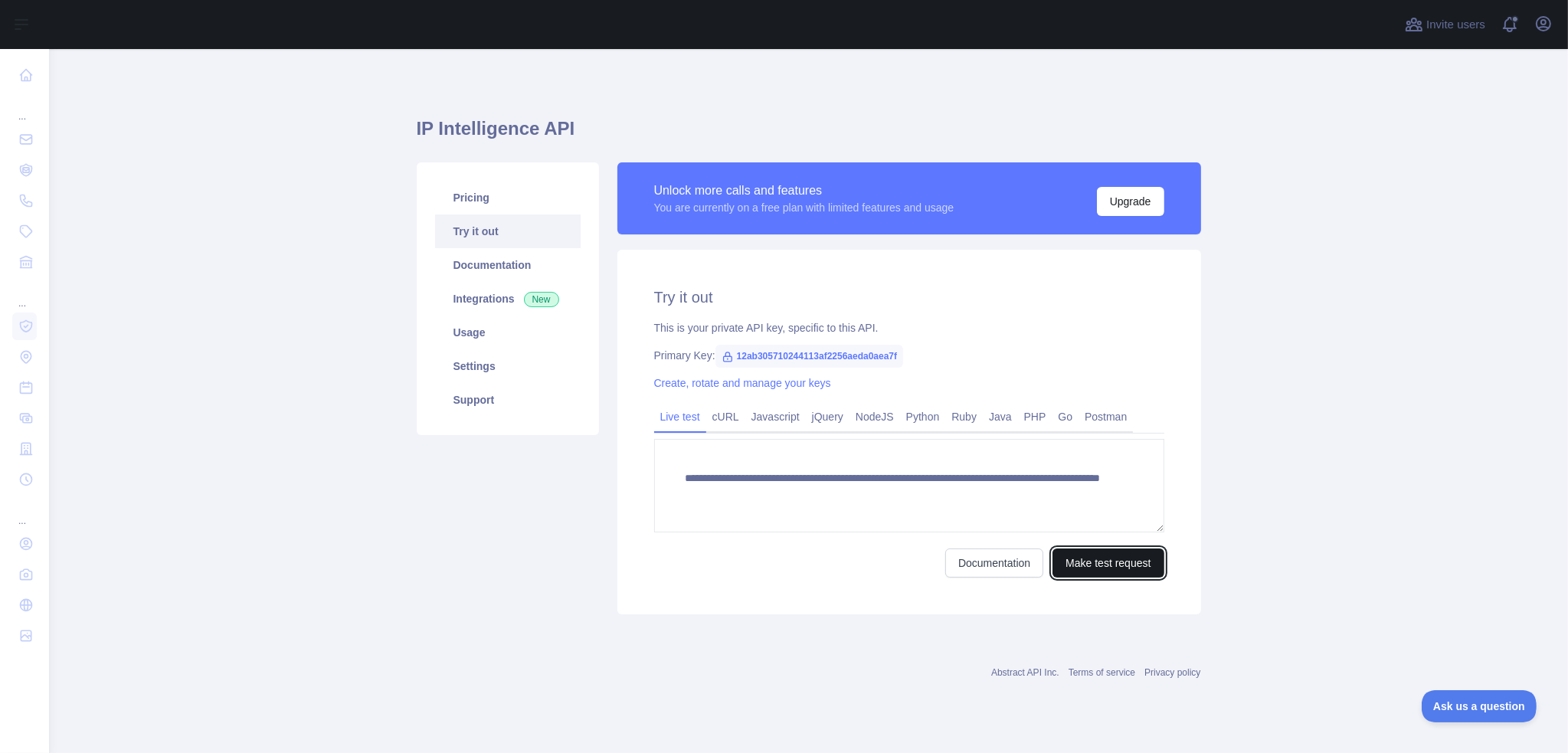
click at [1100, 565] on button "Make test request" at bounding box center [1108, 563] width 111 height 30
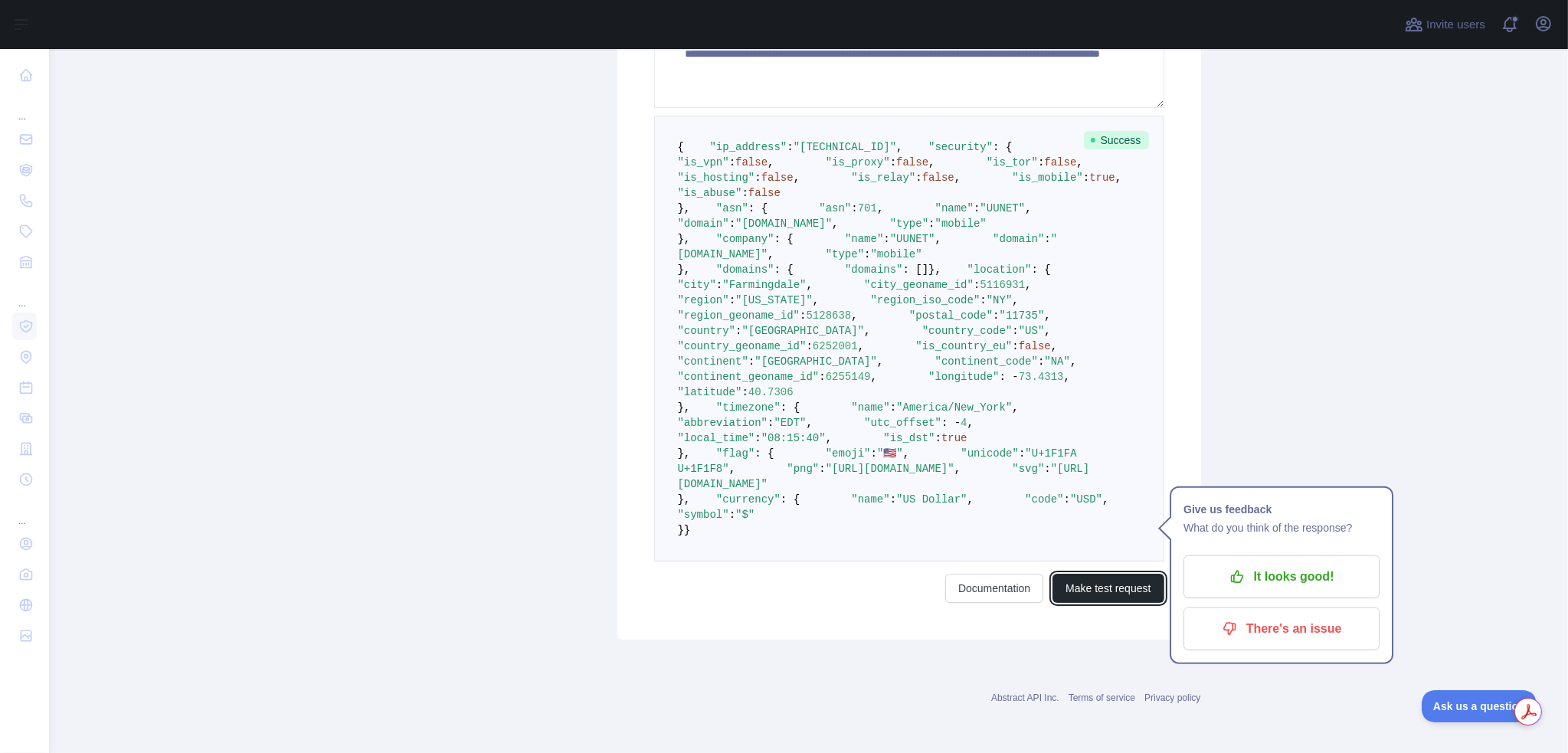
scroll to position [919, 0]
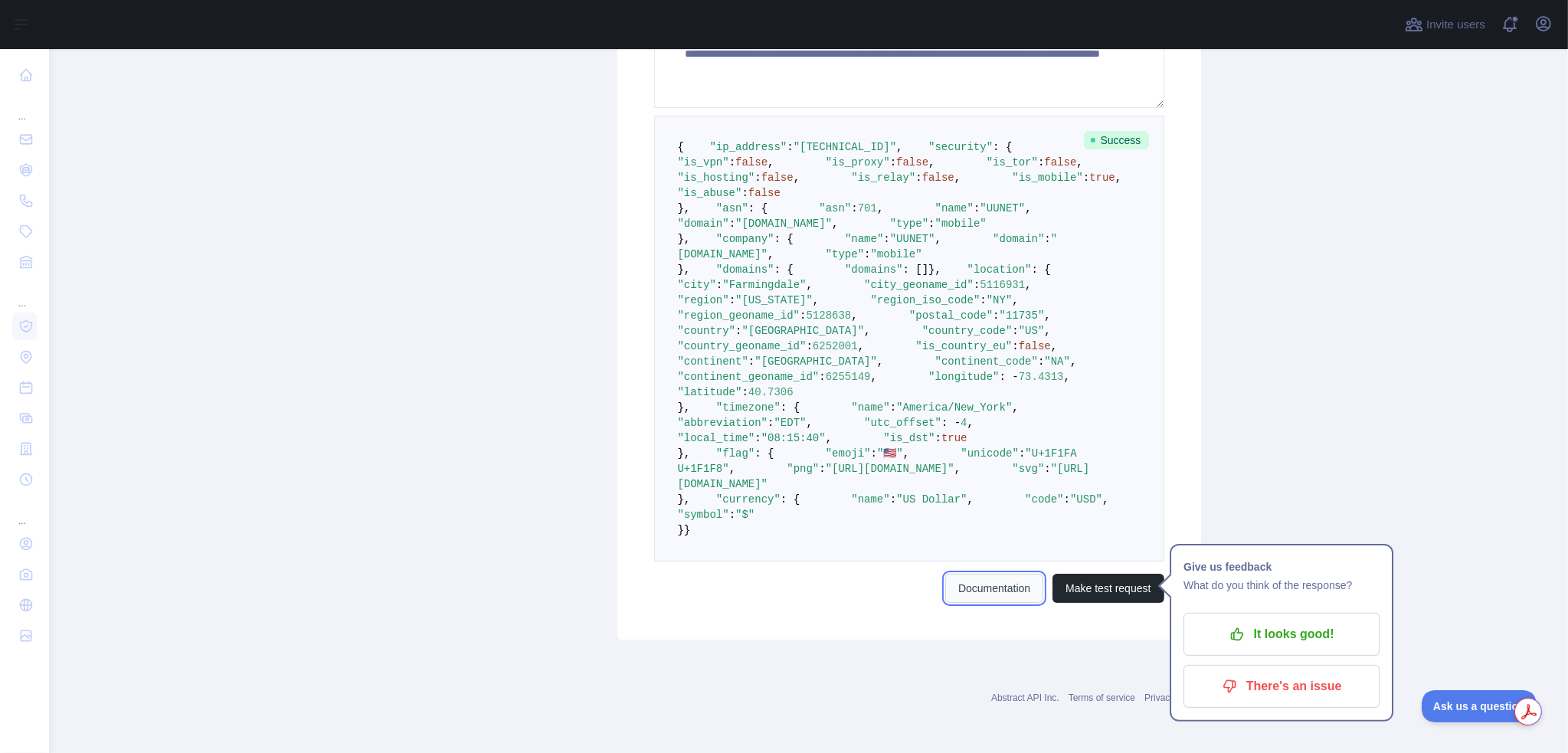
click at [992, 603] on link "Documentation" at bounding box center [994, 589] width 98 height 30
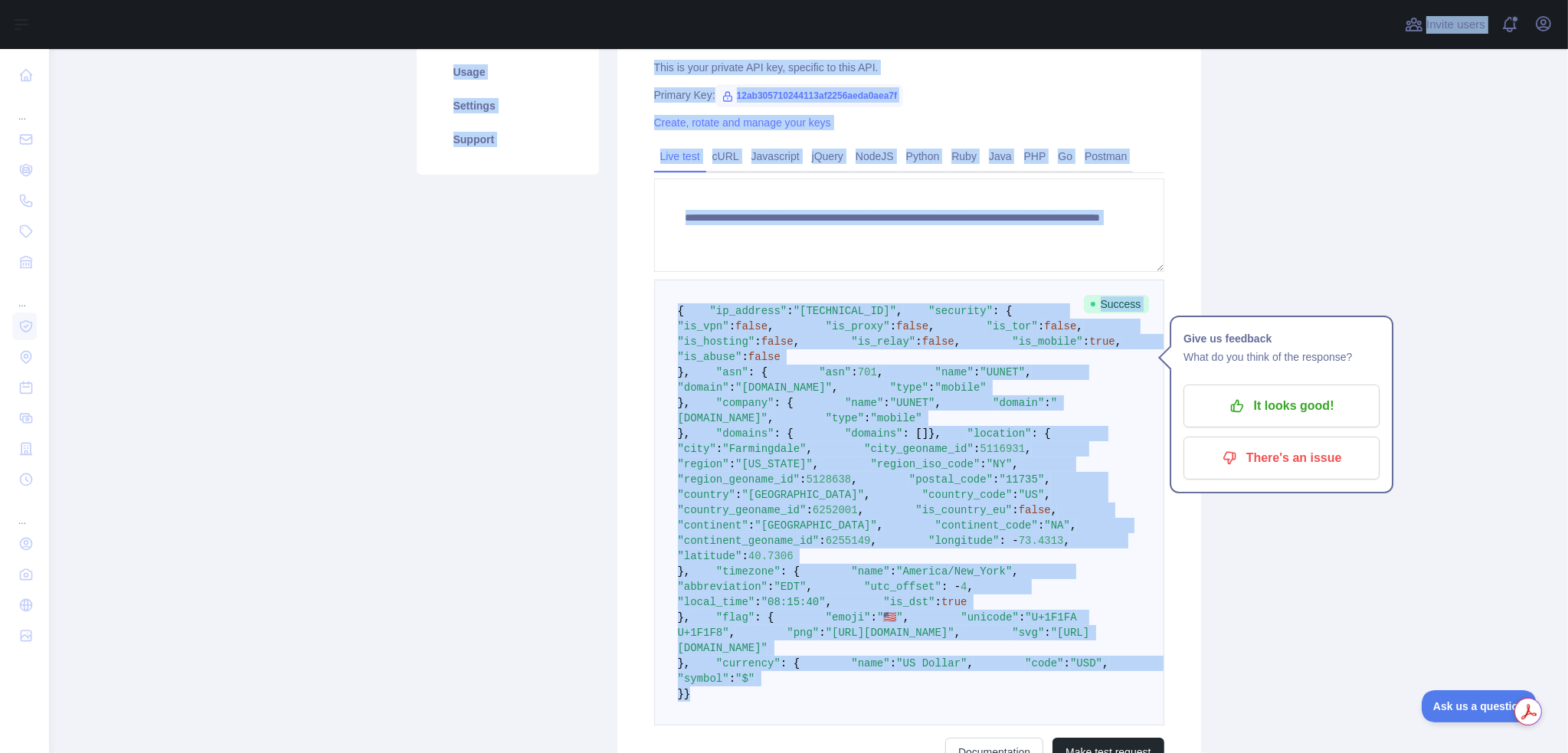
scroll to position [0, 0]
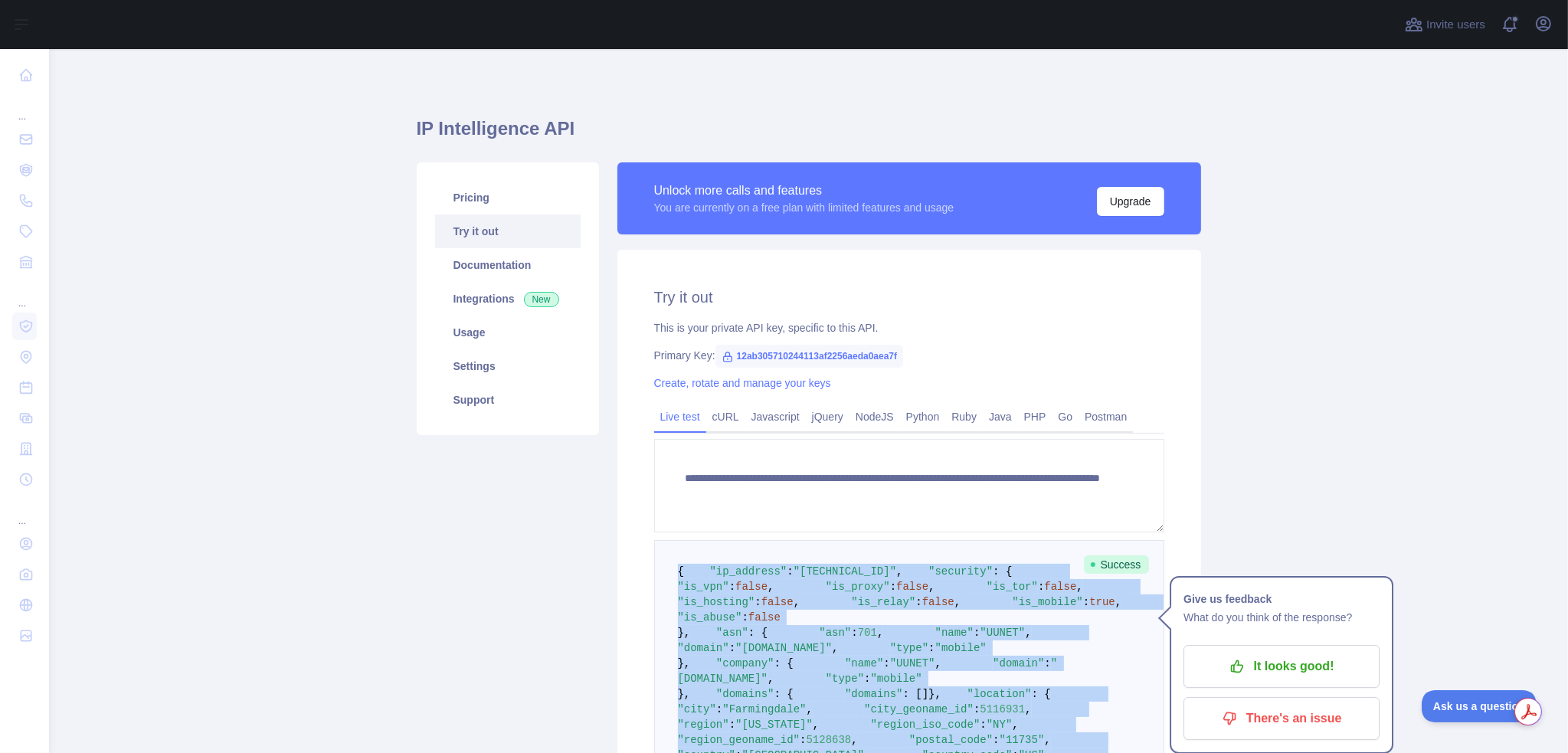
drag, startPoint x: 652, startPoint y: 533, endPoint x: 644, endPoint y: 554, distance: 22.5
click at [644, 554] on div "**********" at bounding box center [910, 656] width 584 height 814
copy code "{ "ip_address" : "[TECHNICAL_ID]" , "security" : { "is_vpn" : false , "is_proxy…"
